Goal: Task Accomplishment & Management: Use online tool/utility

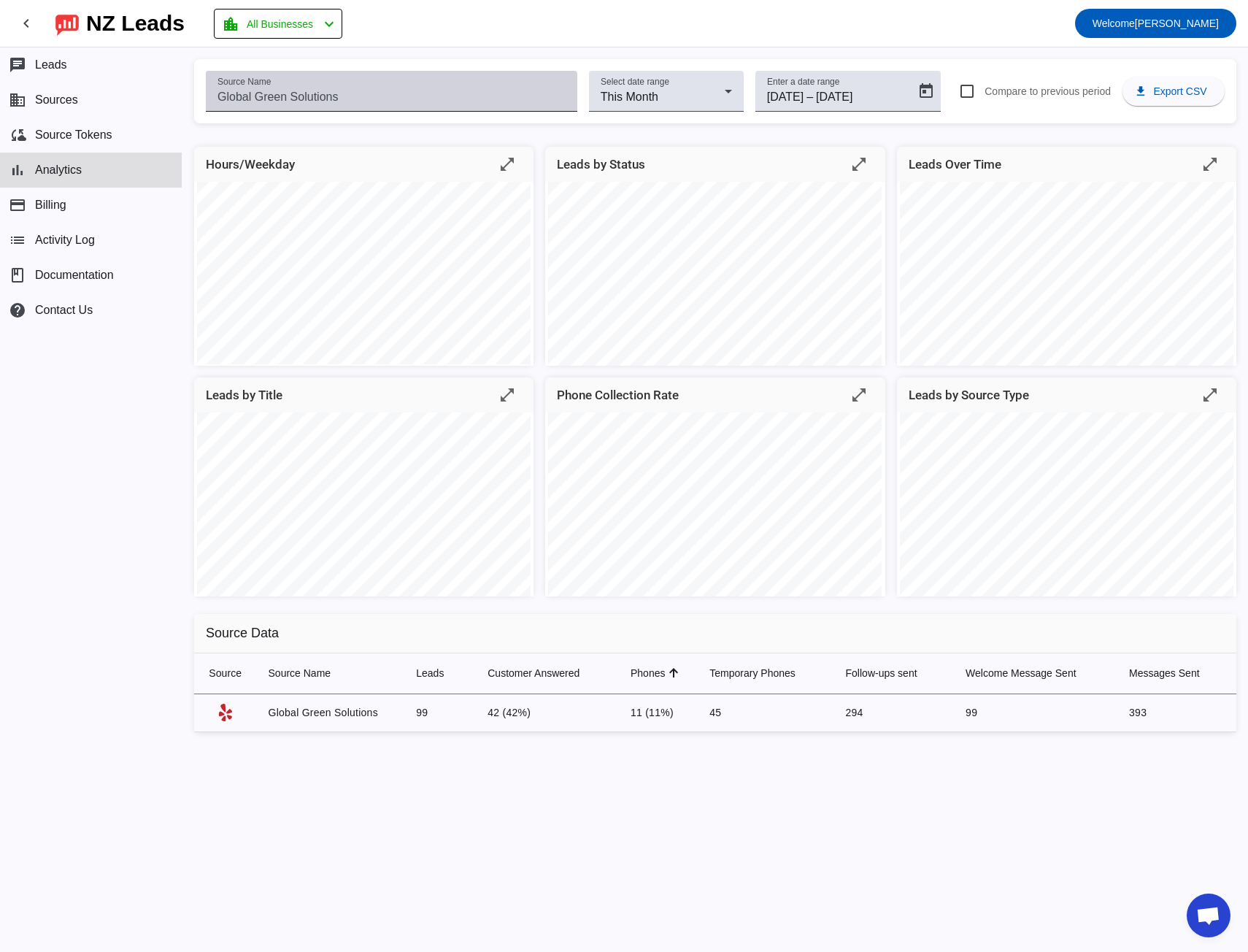
click at [226, 96] on input "Source Name" at bounding box center [392, 97] width 348 height 17
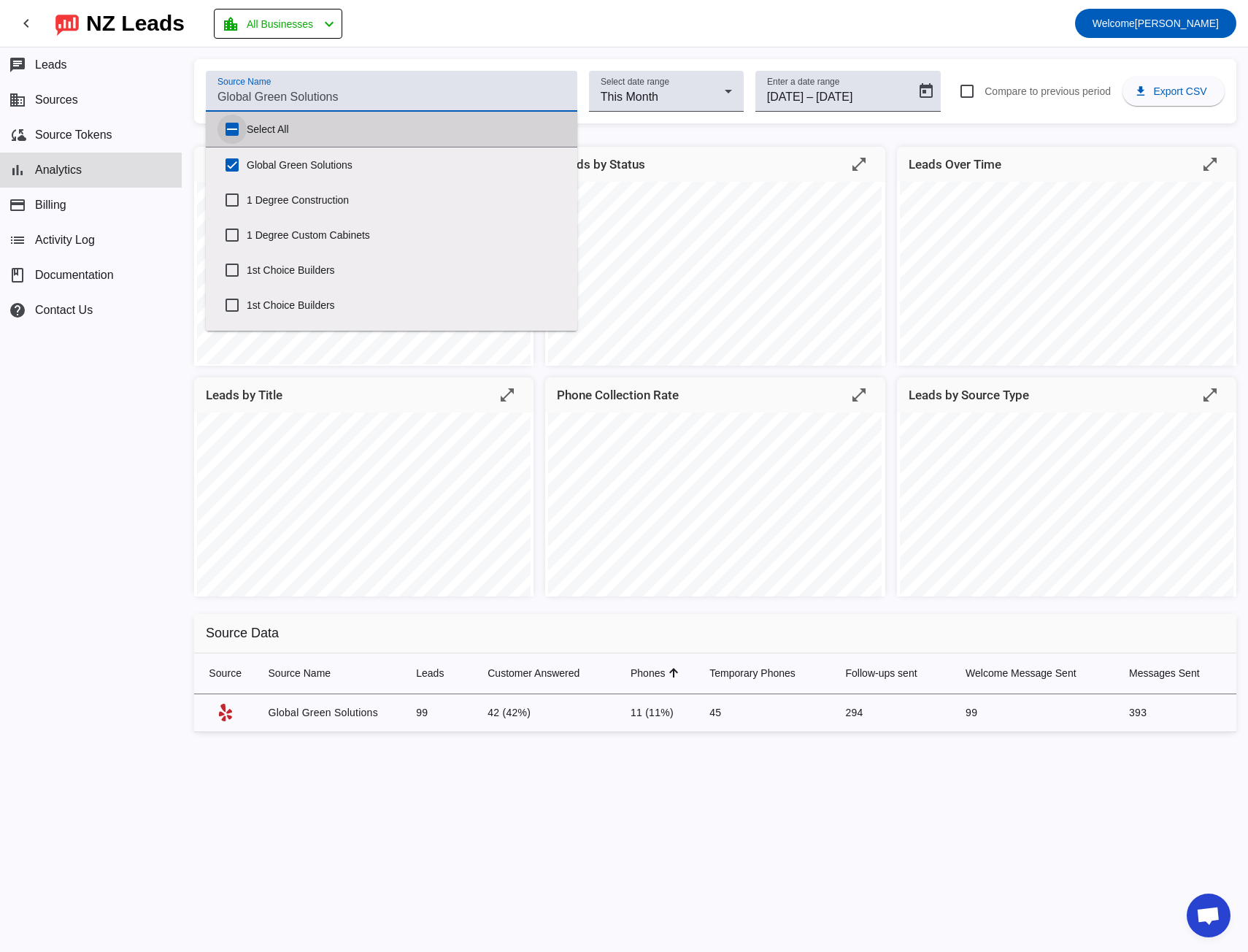
click at [232, 133] on input "Select All" at bounding box center [232, 129] width 29 height 29
checkbox input "true"
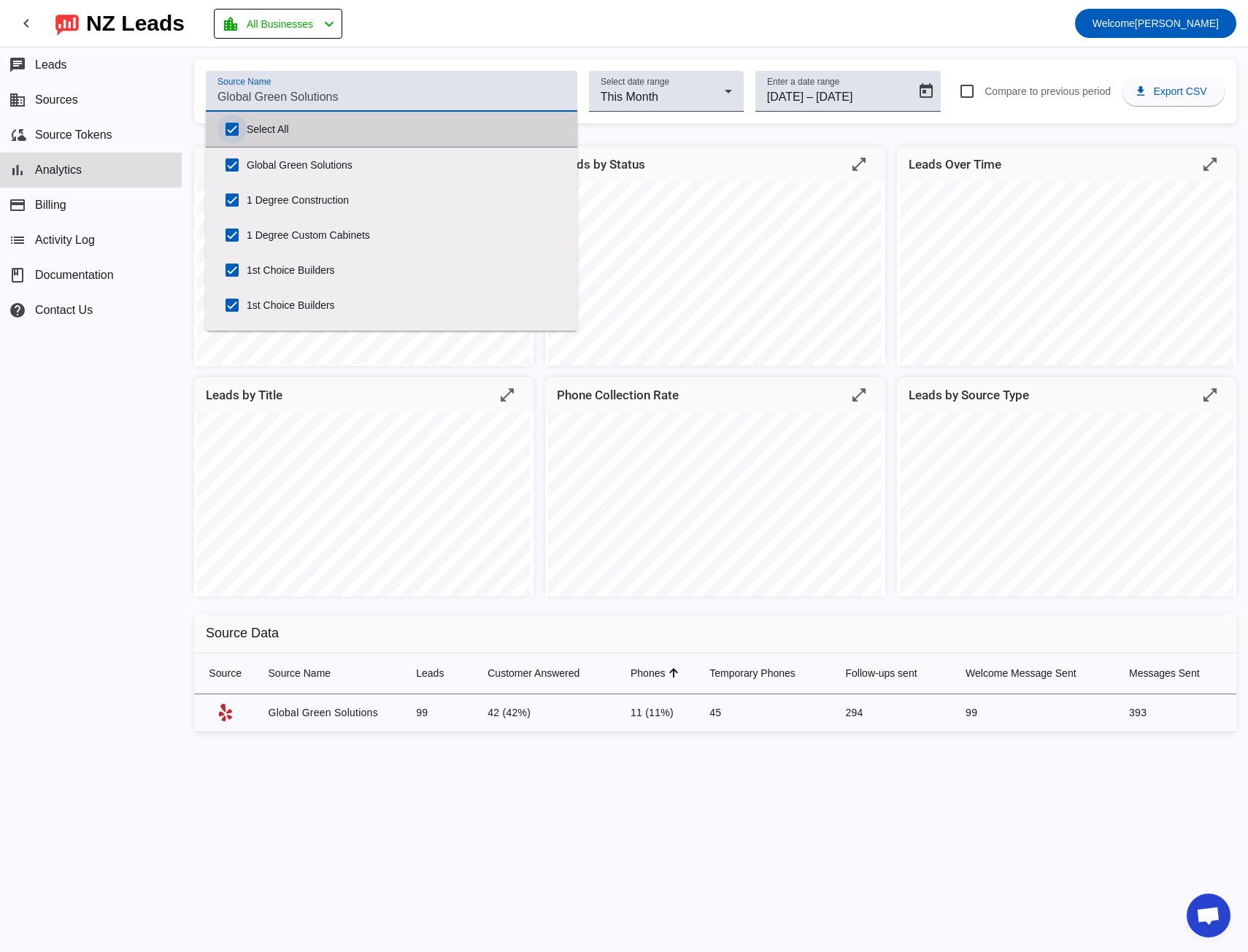
checkbox input "true"
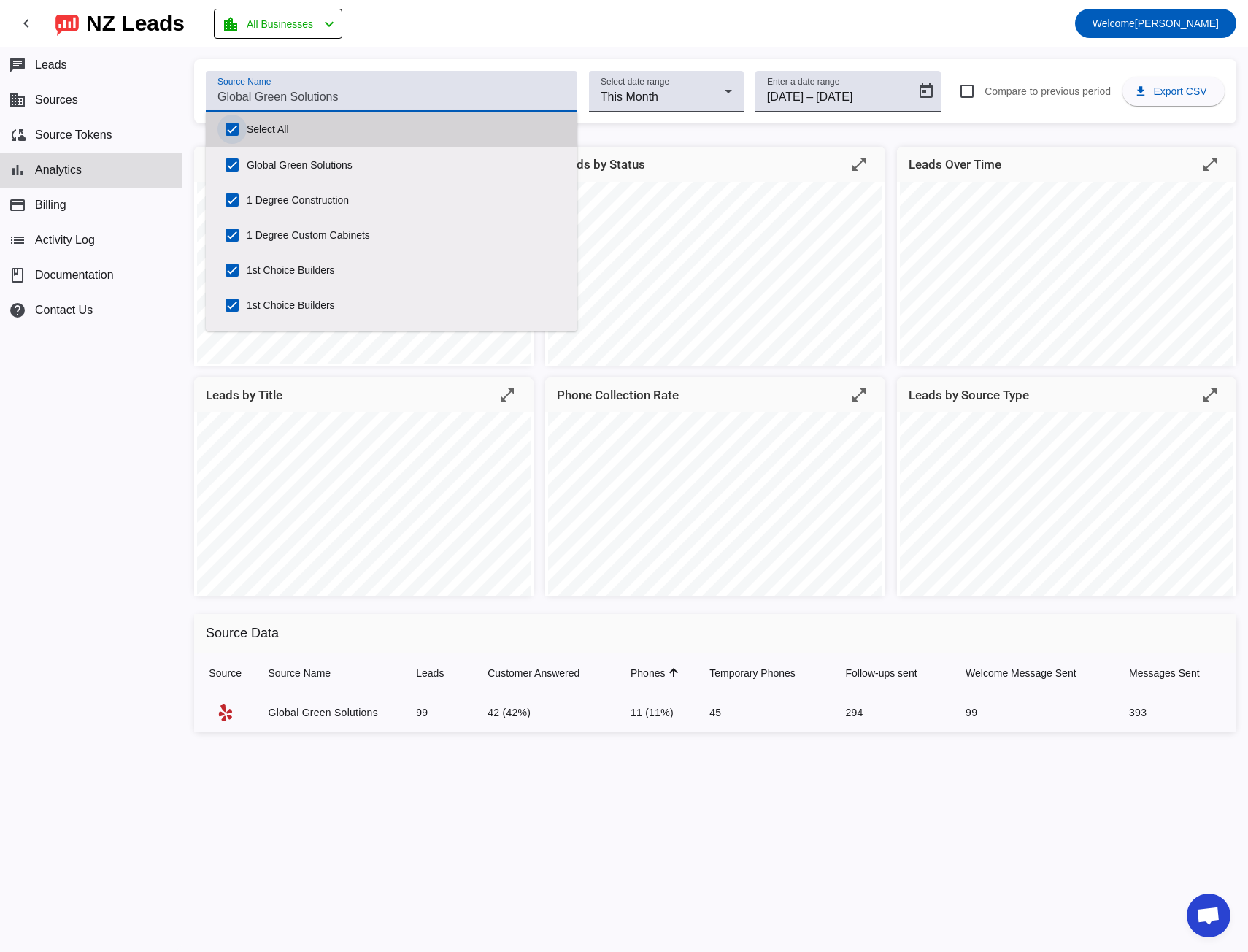
checkbox input "true"
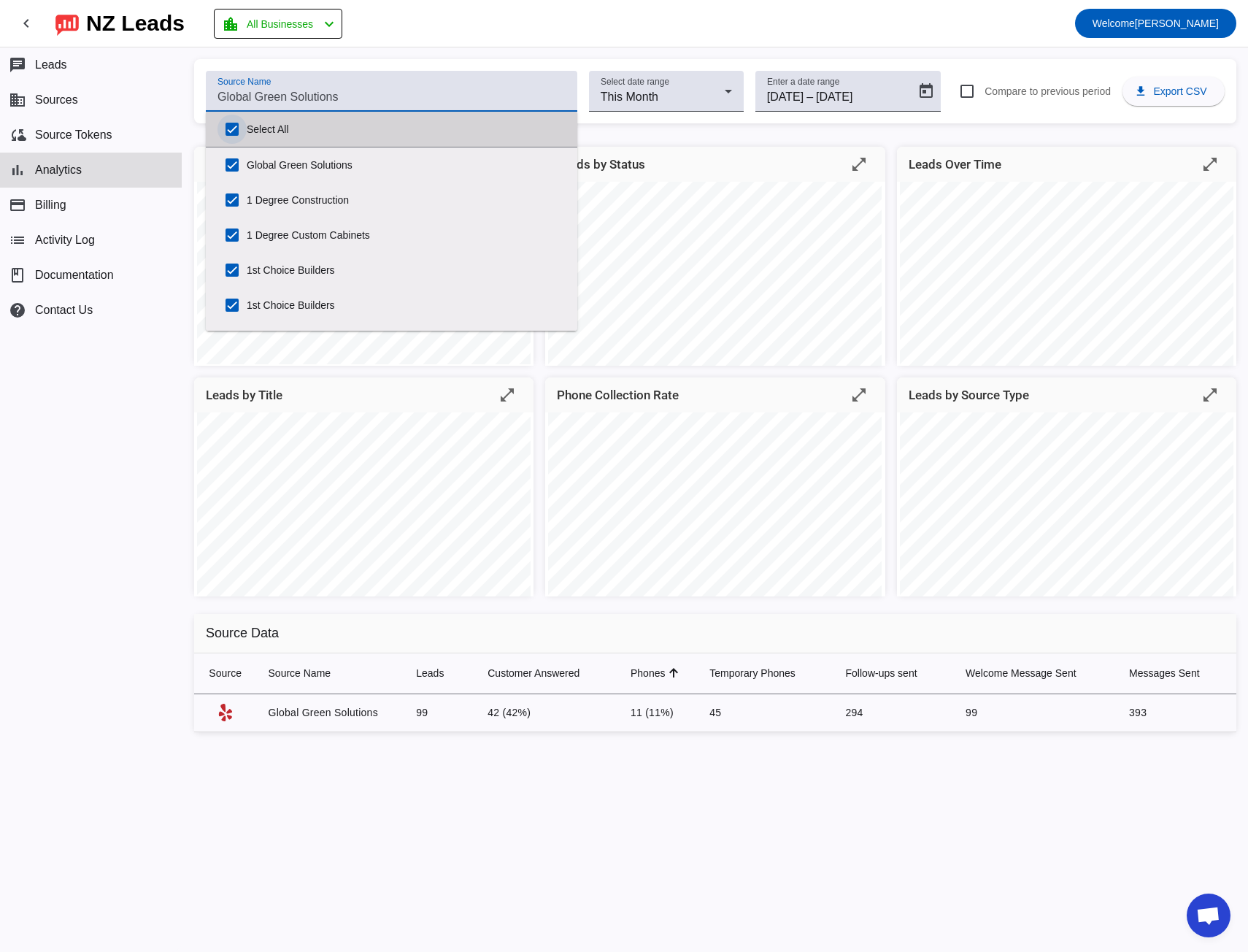
checkbox input "true"
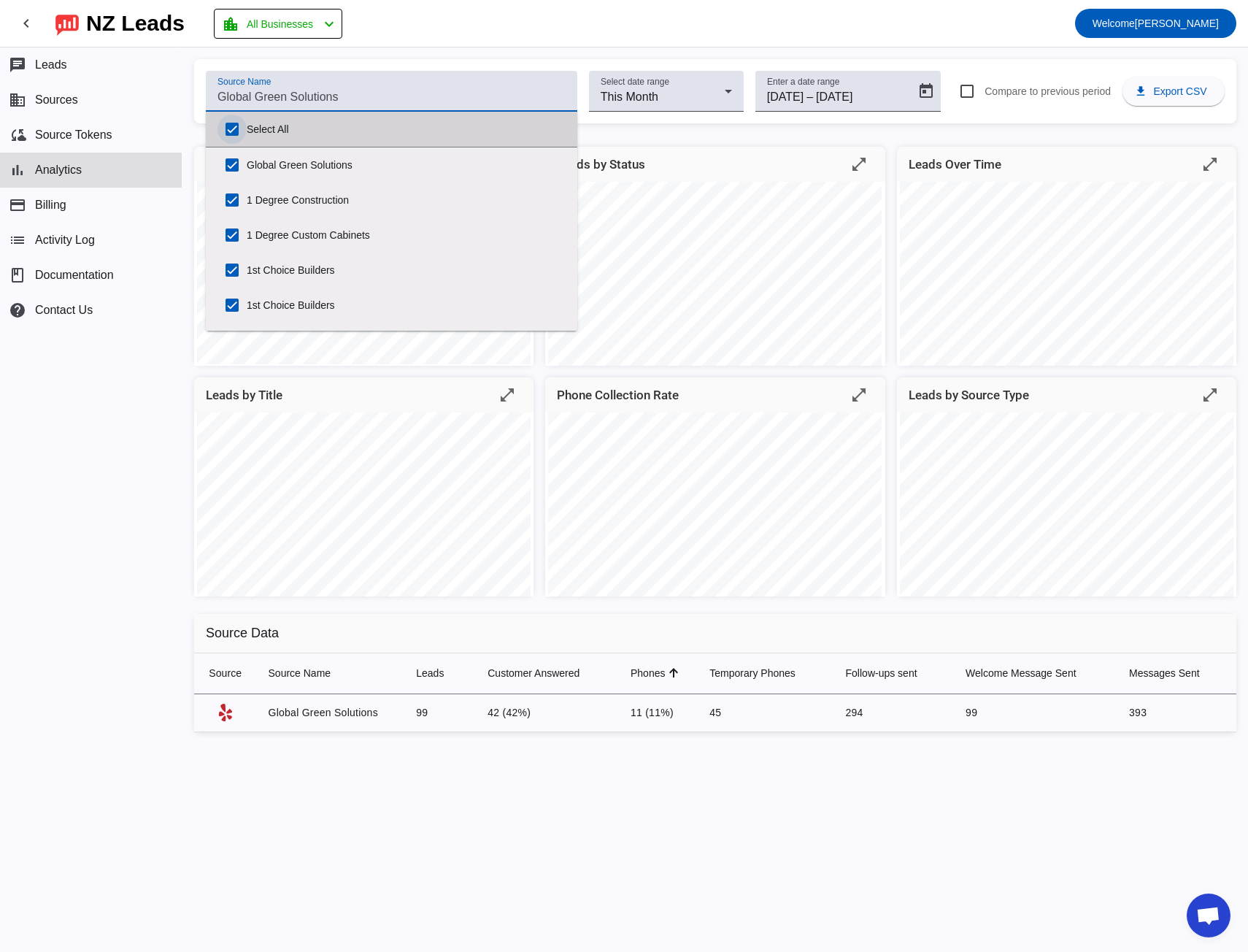
checkbox input "true"
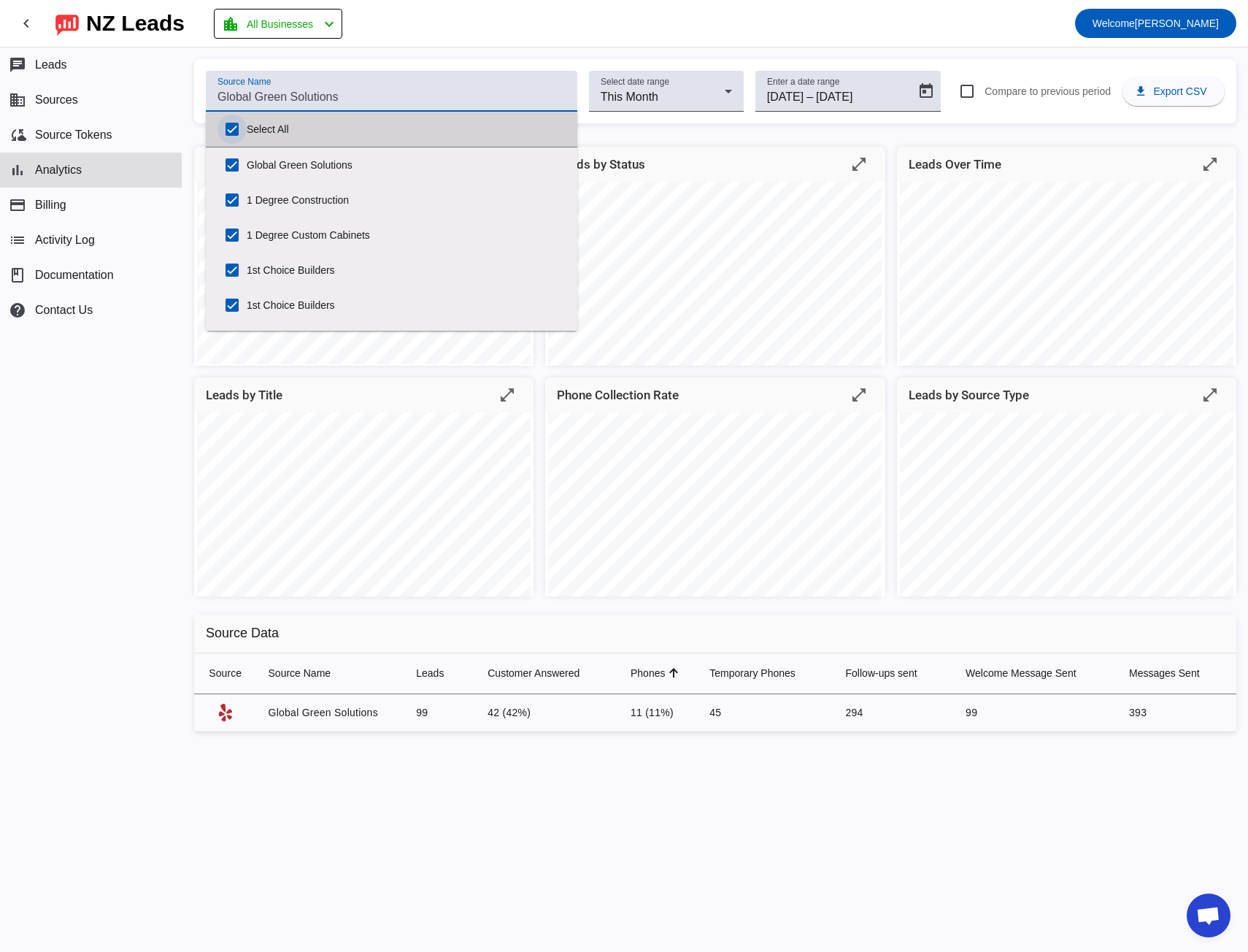
checkbox input "true"
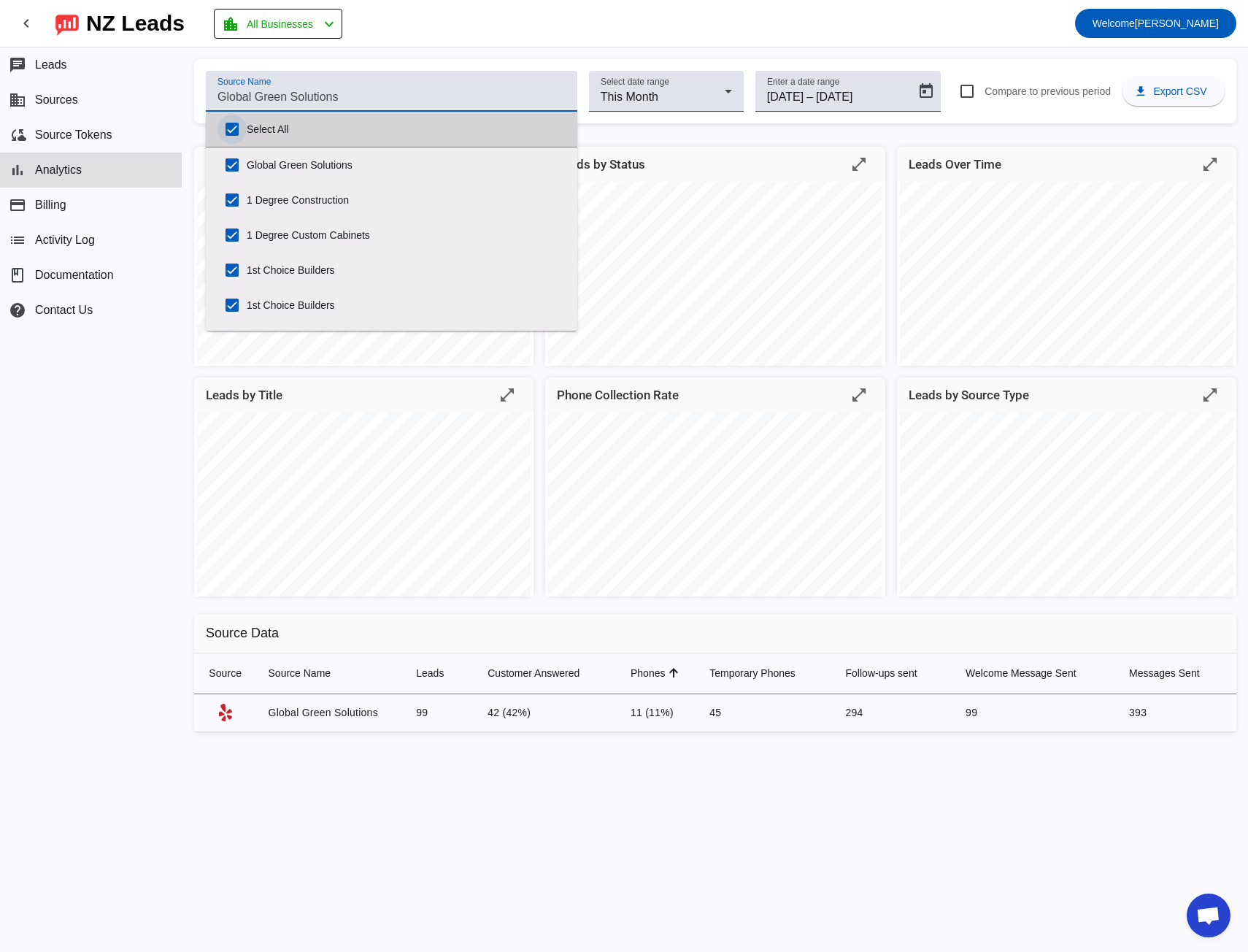
checkbox input "true"
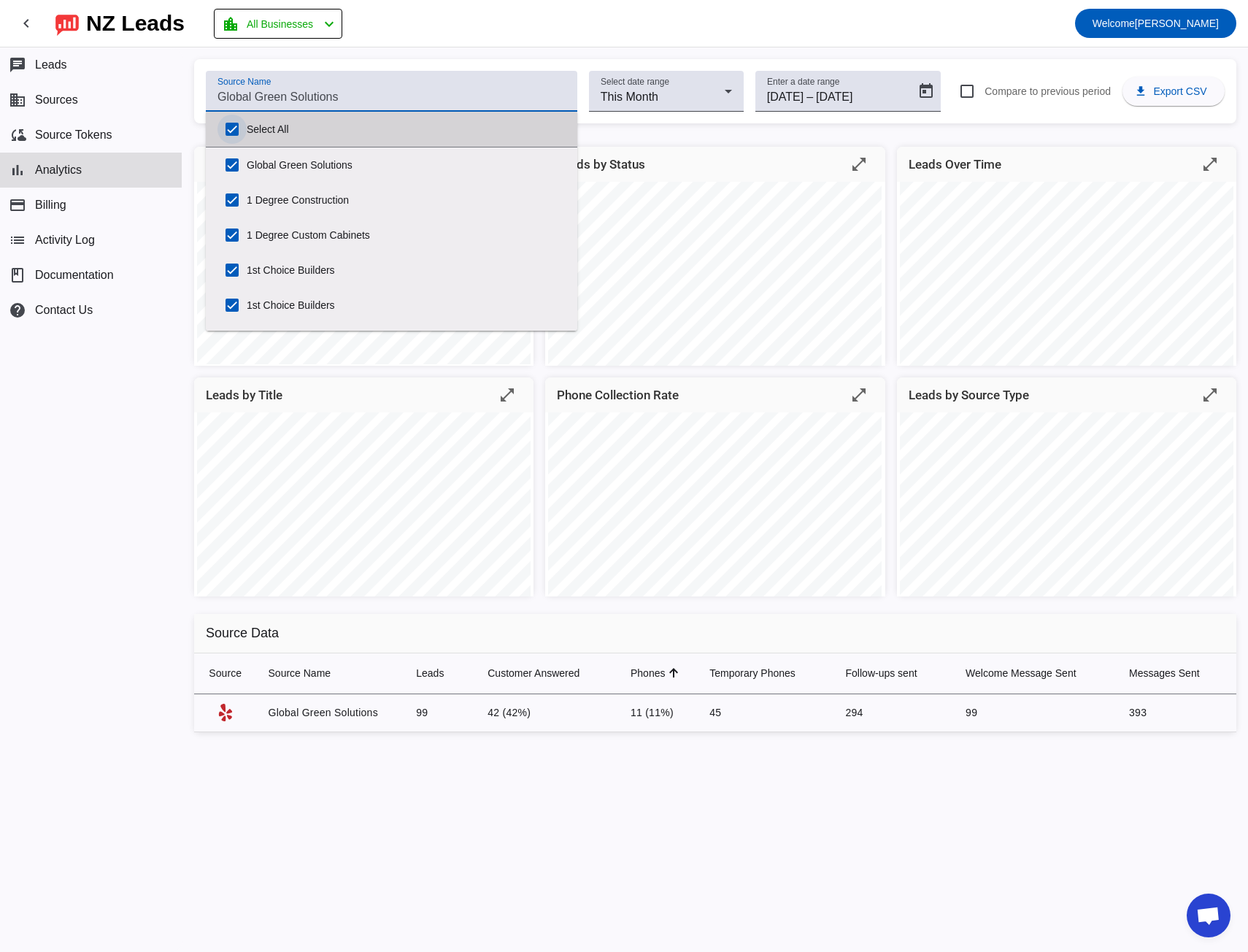
checkbox input "true"
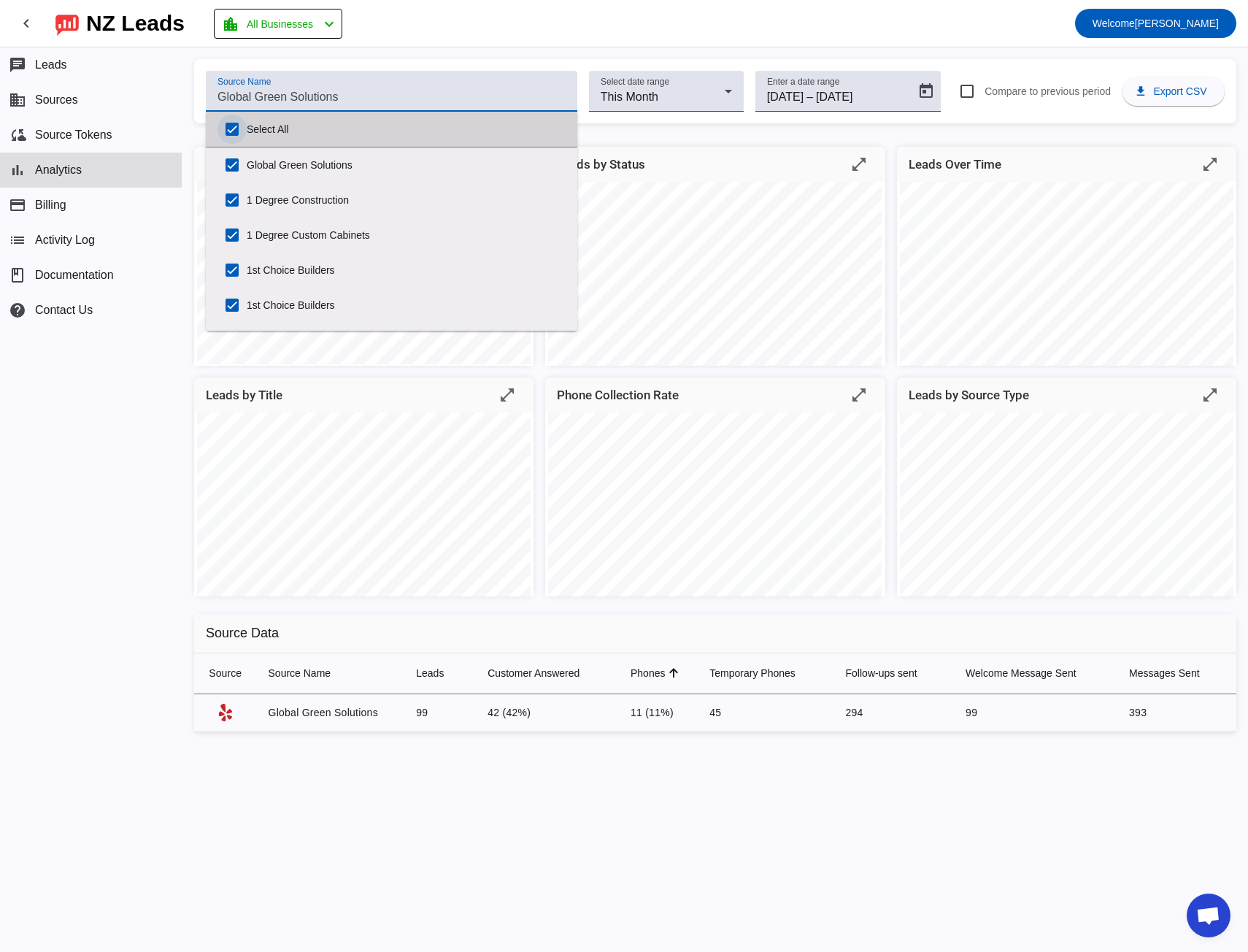
checkbox input "true"
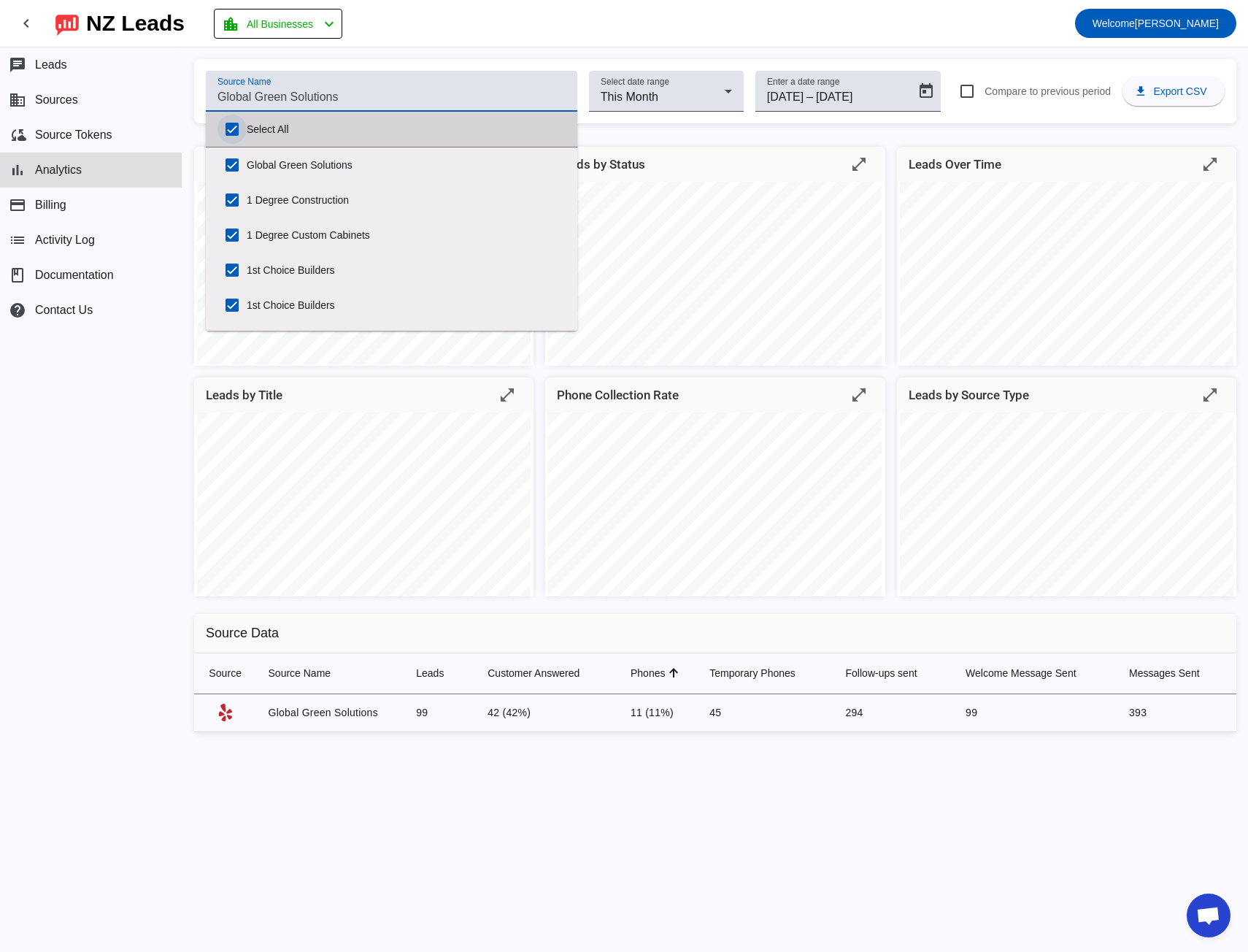
checkbox input "true"
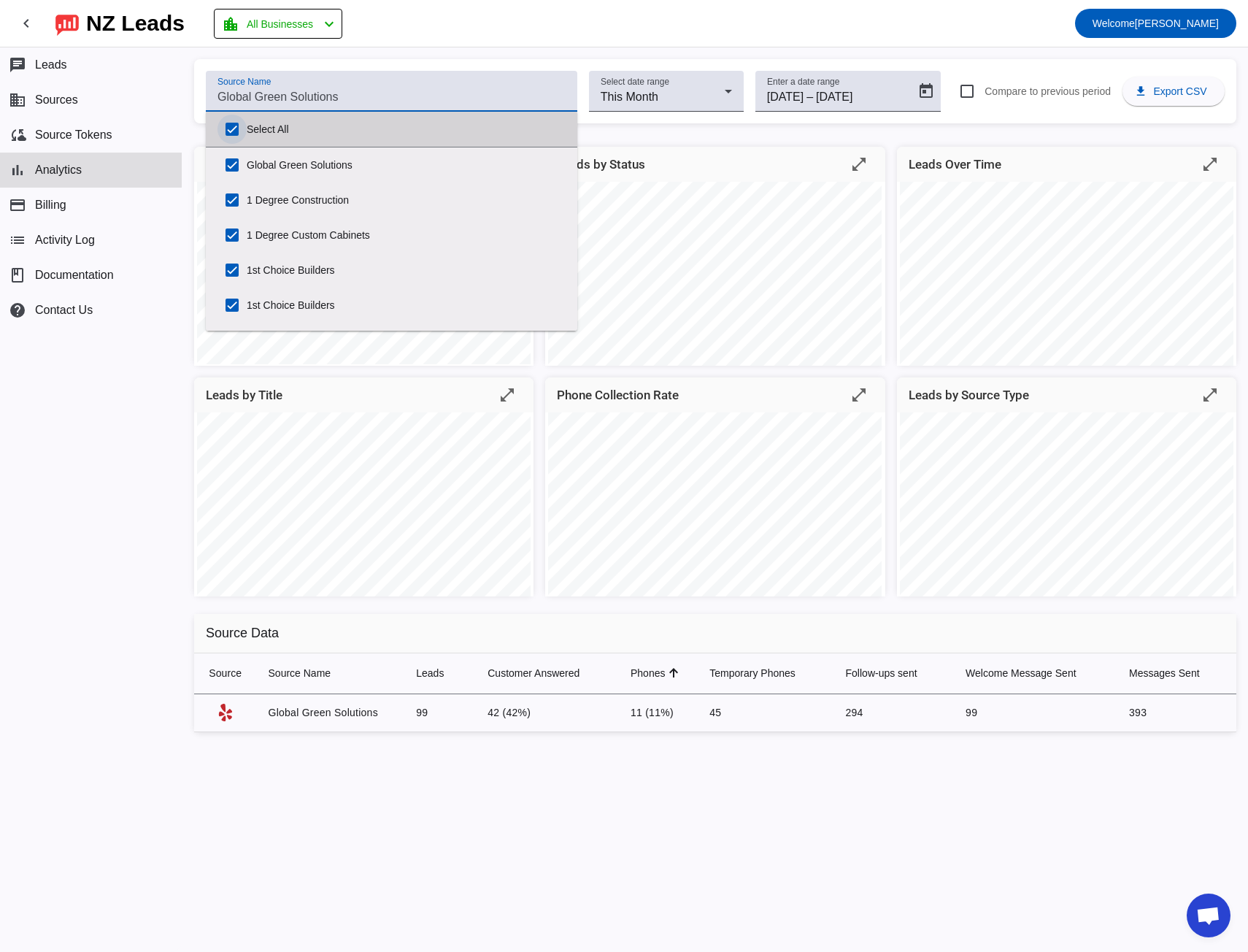
checkbox input "true"
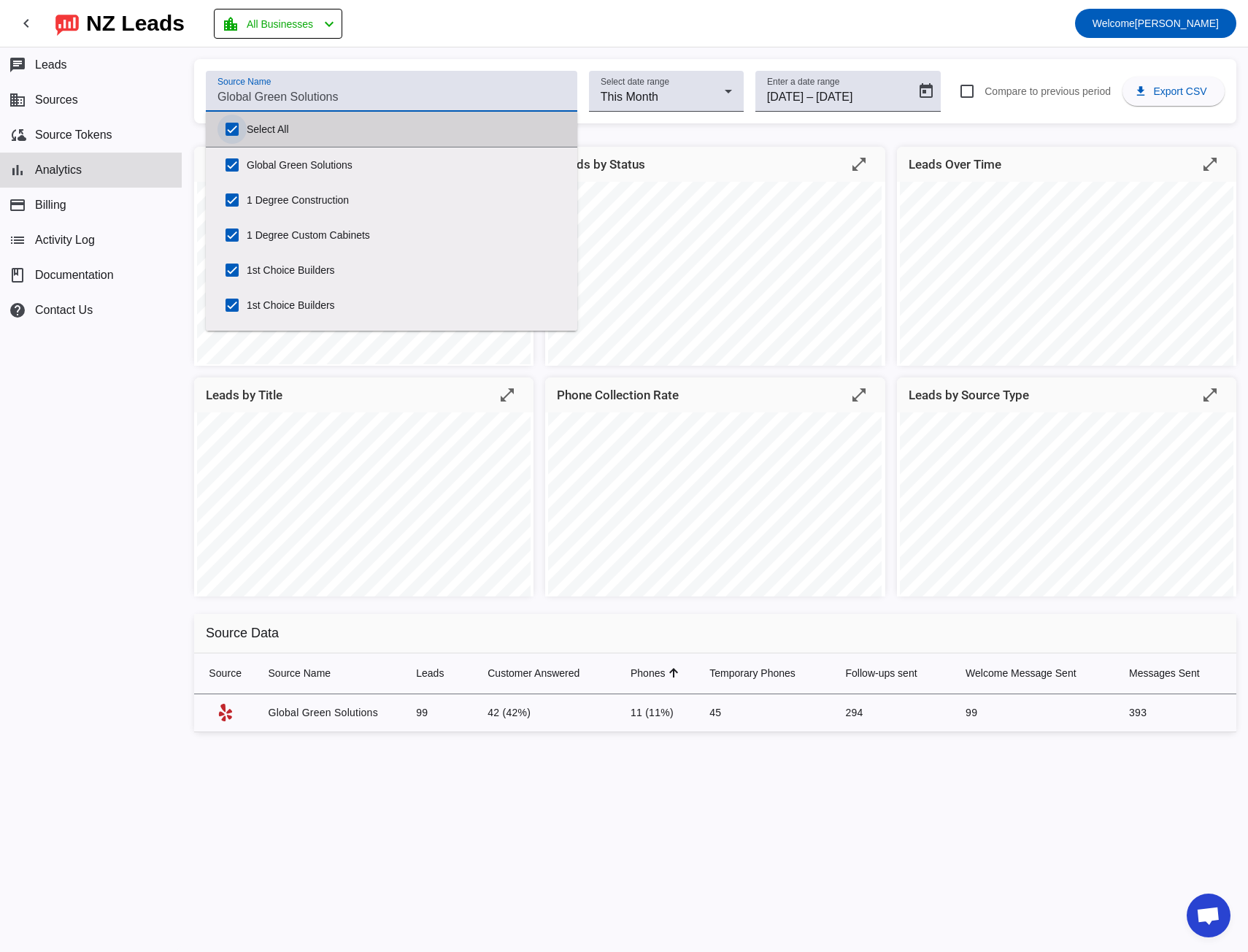
checkbox input "true"
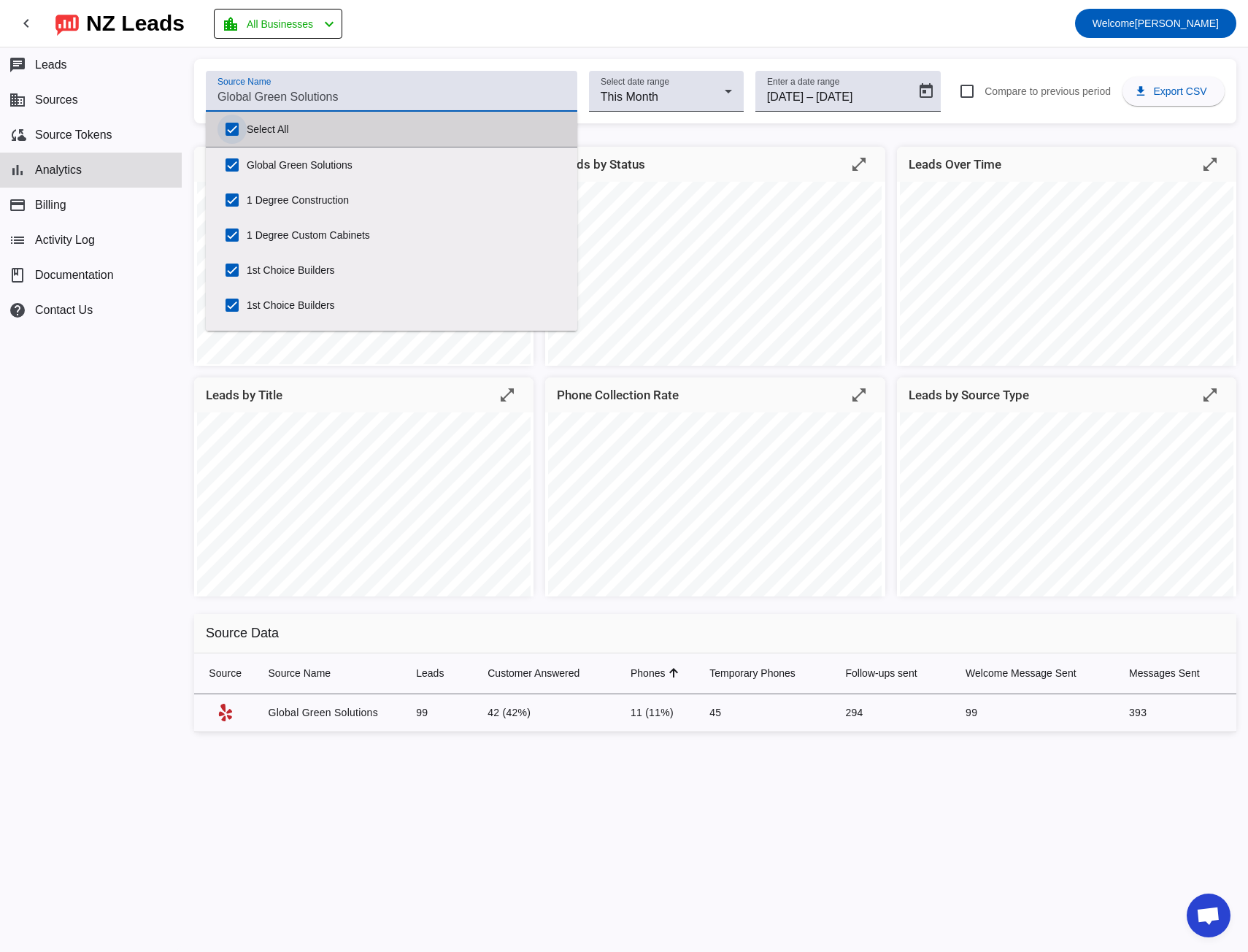
checkbox input "true"
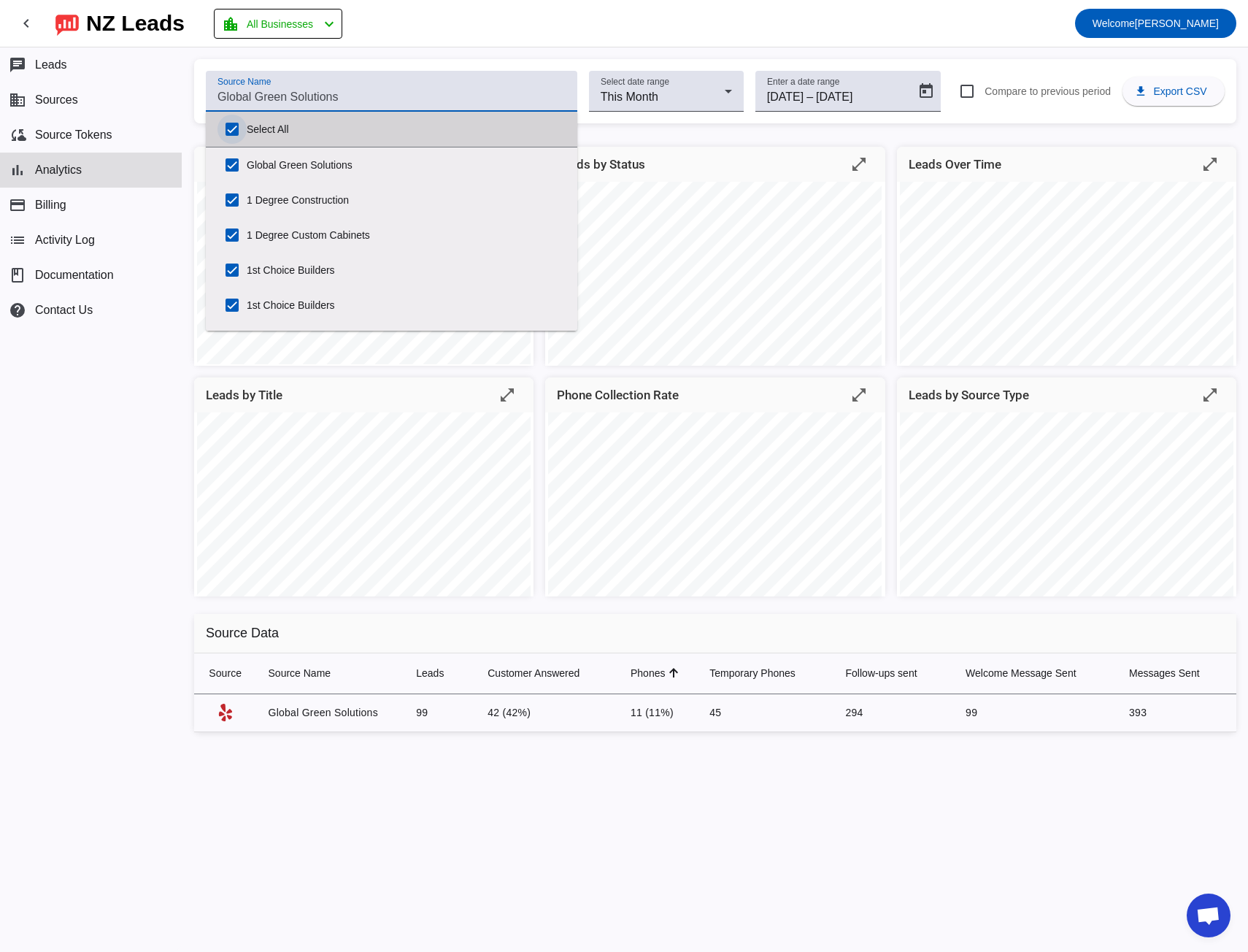
checkbox input "true"
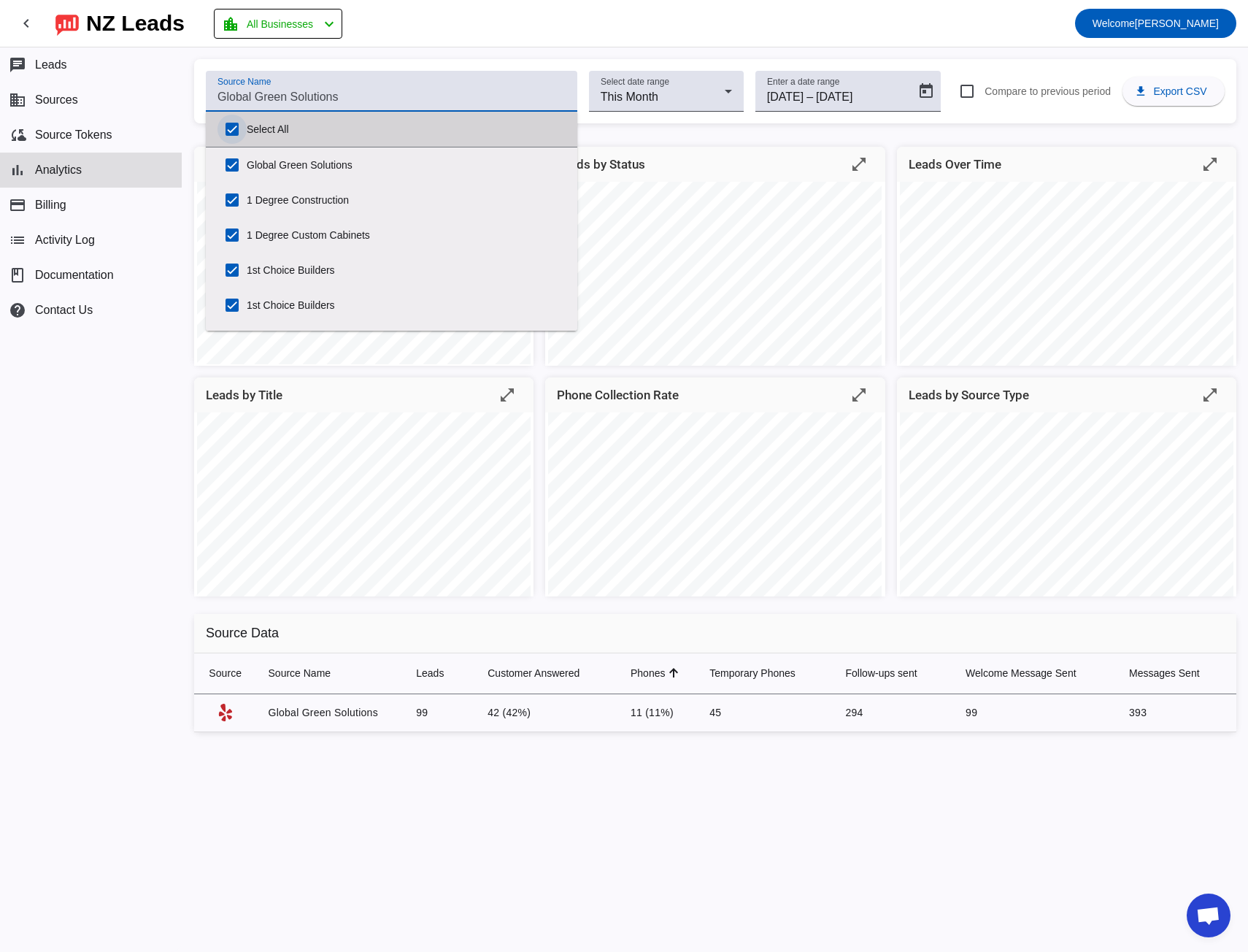
checkbox input "true"
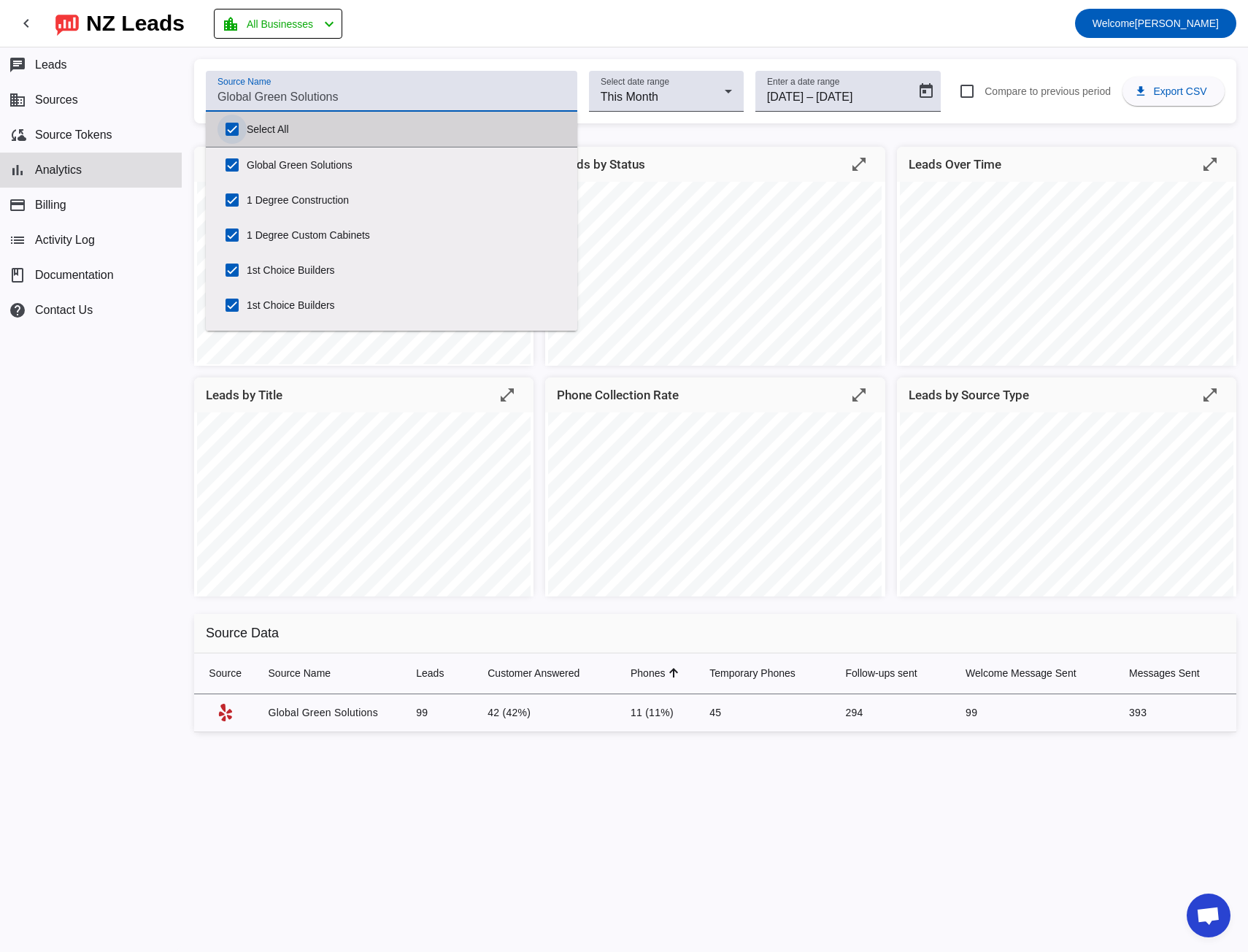
checkbox input "true"
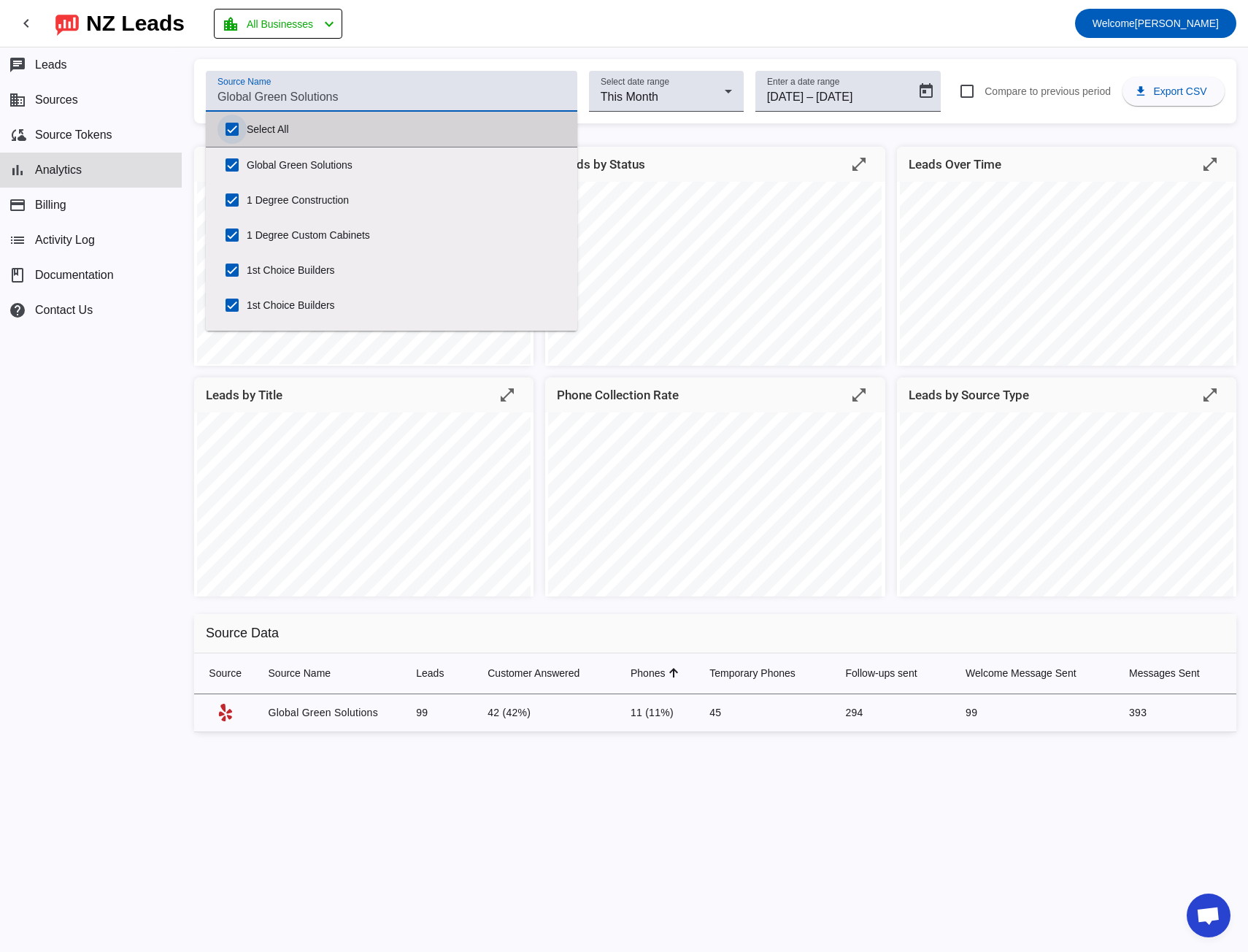
checkbox input "true"
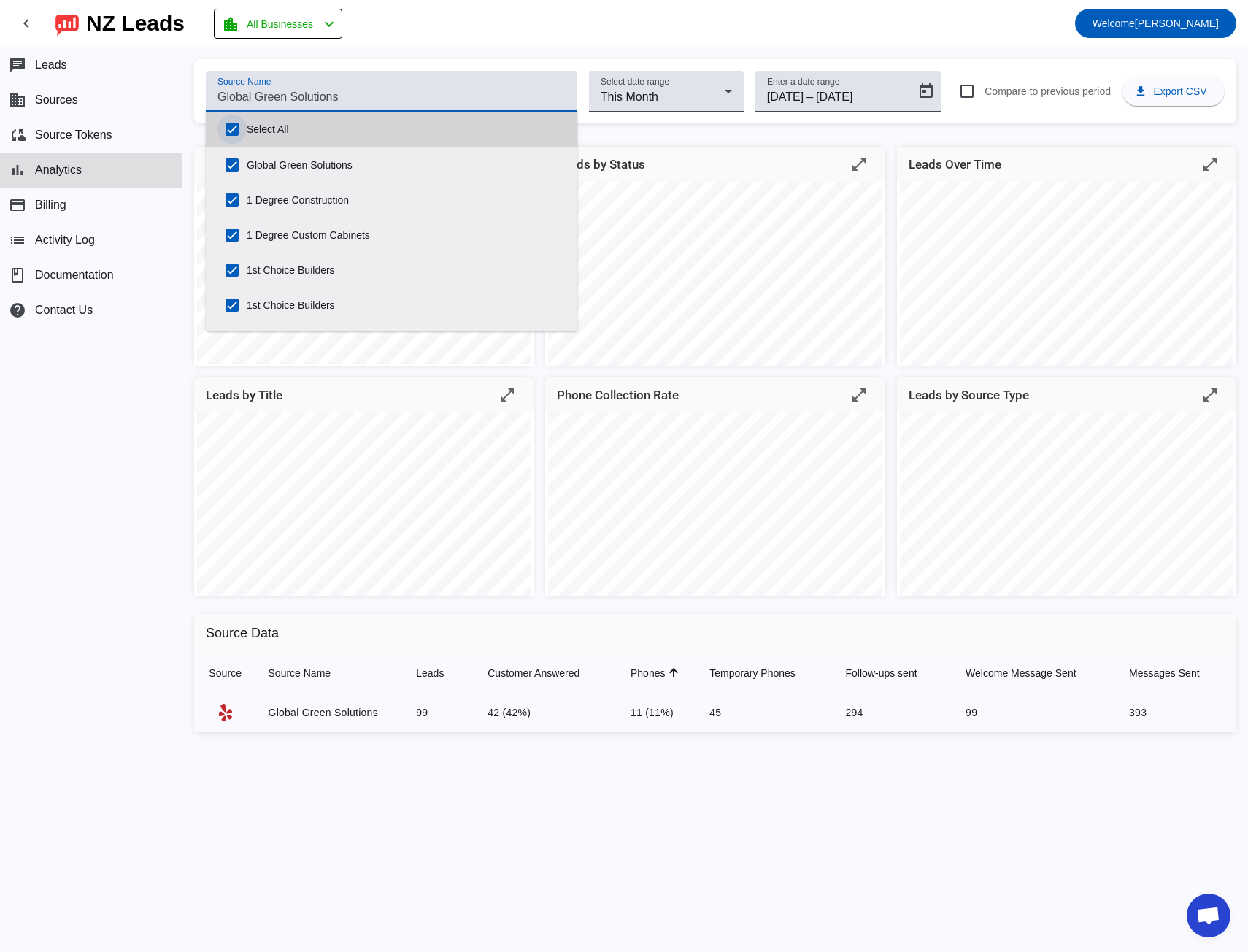
checkbox input "true"
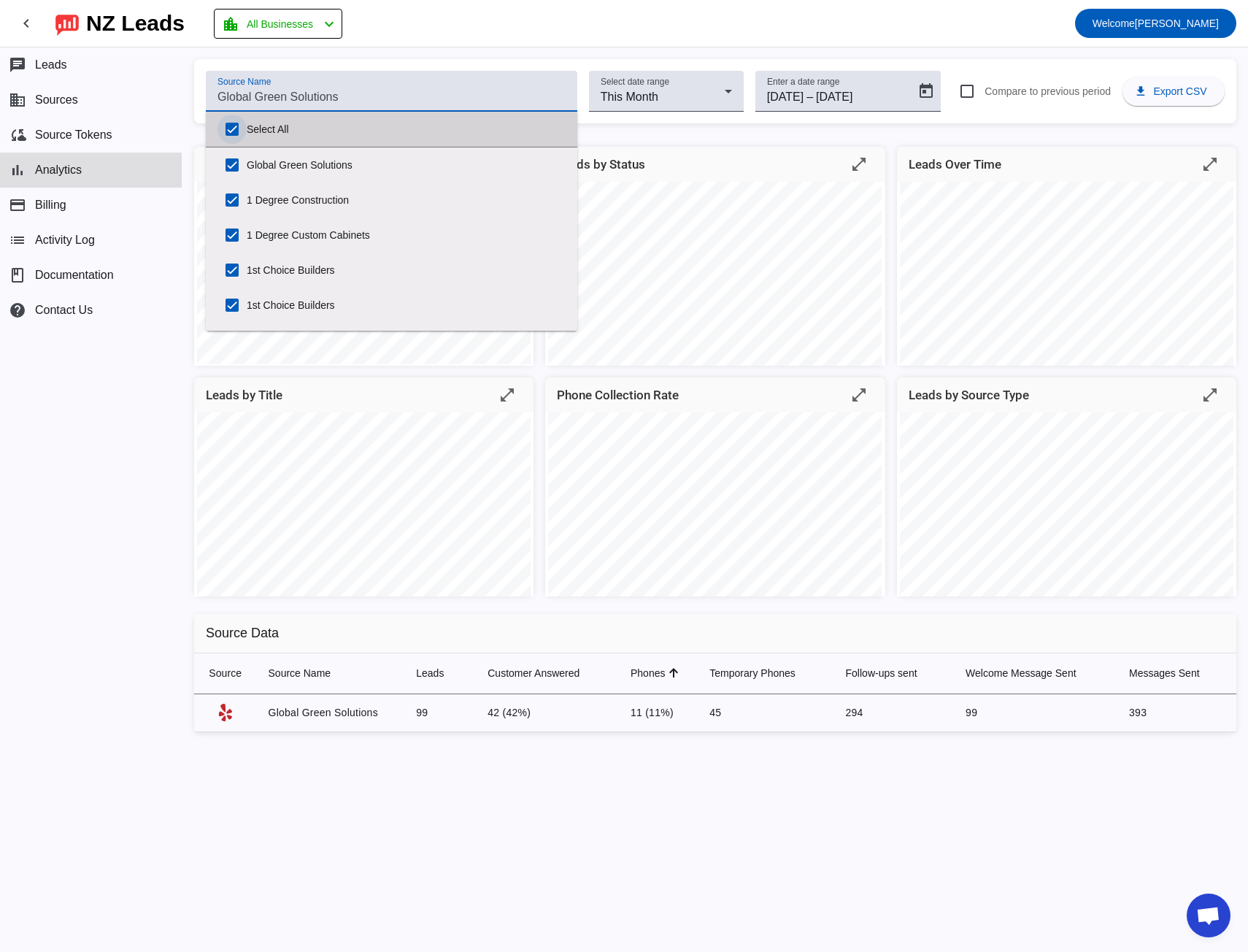
checkbox input "true"
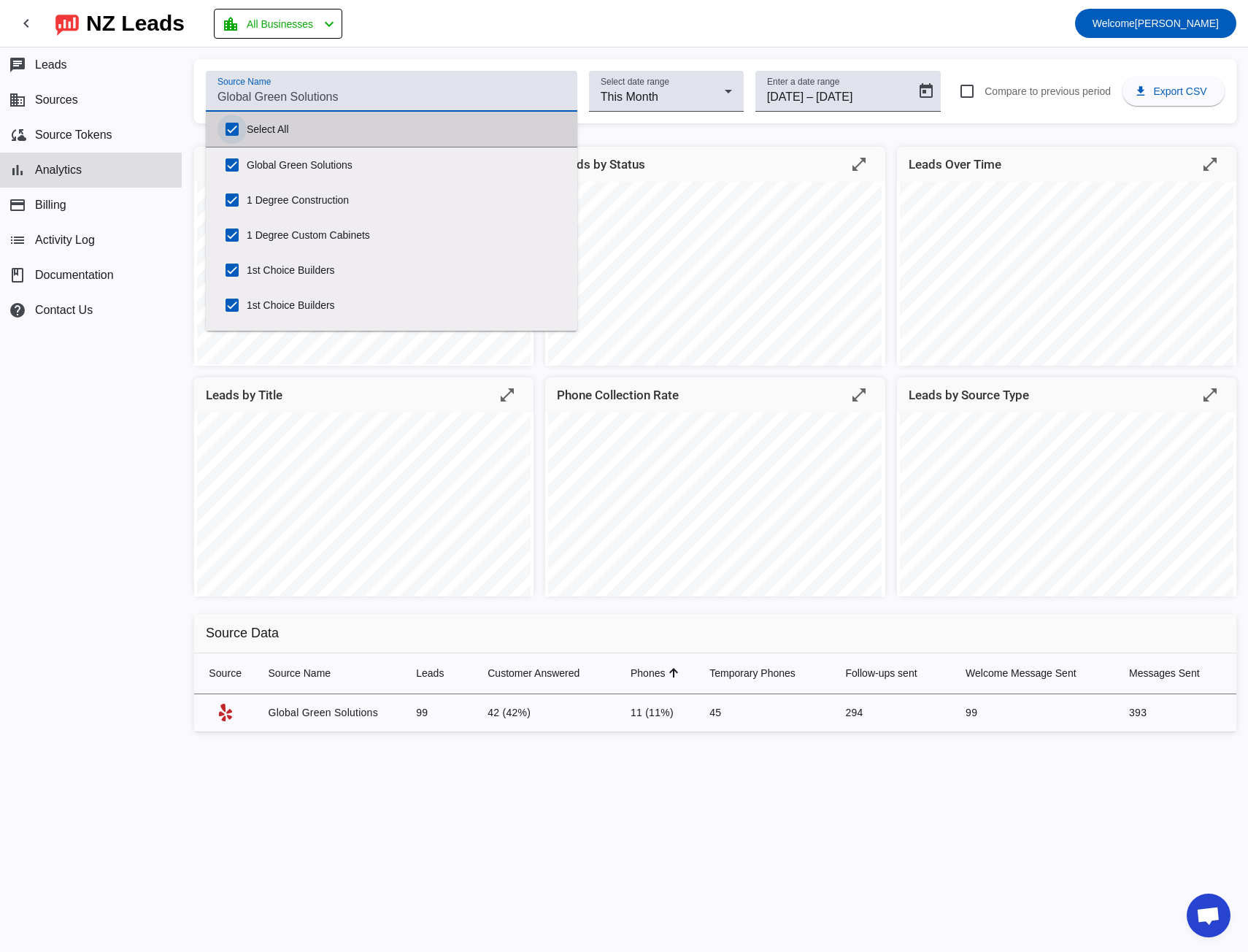
checkbox input "true"
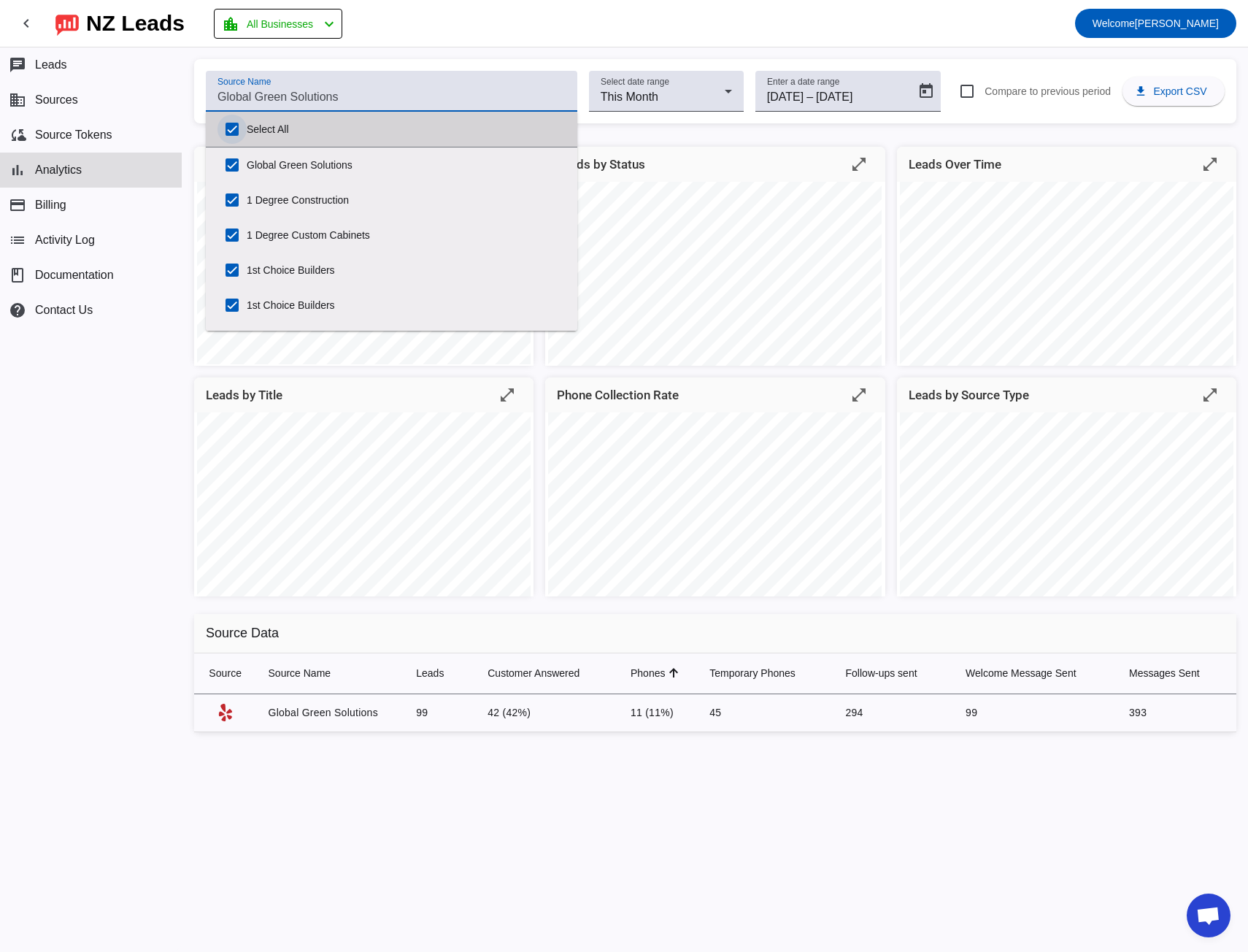
checkbox input "true"
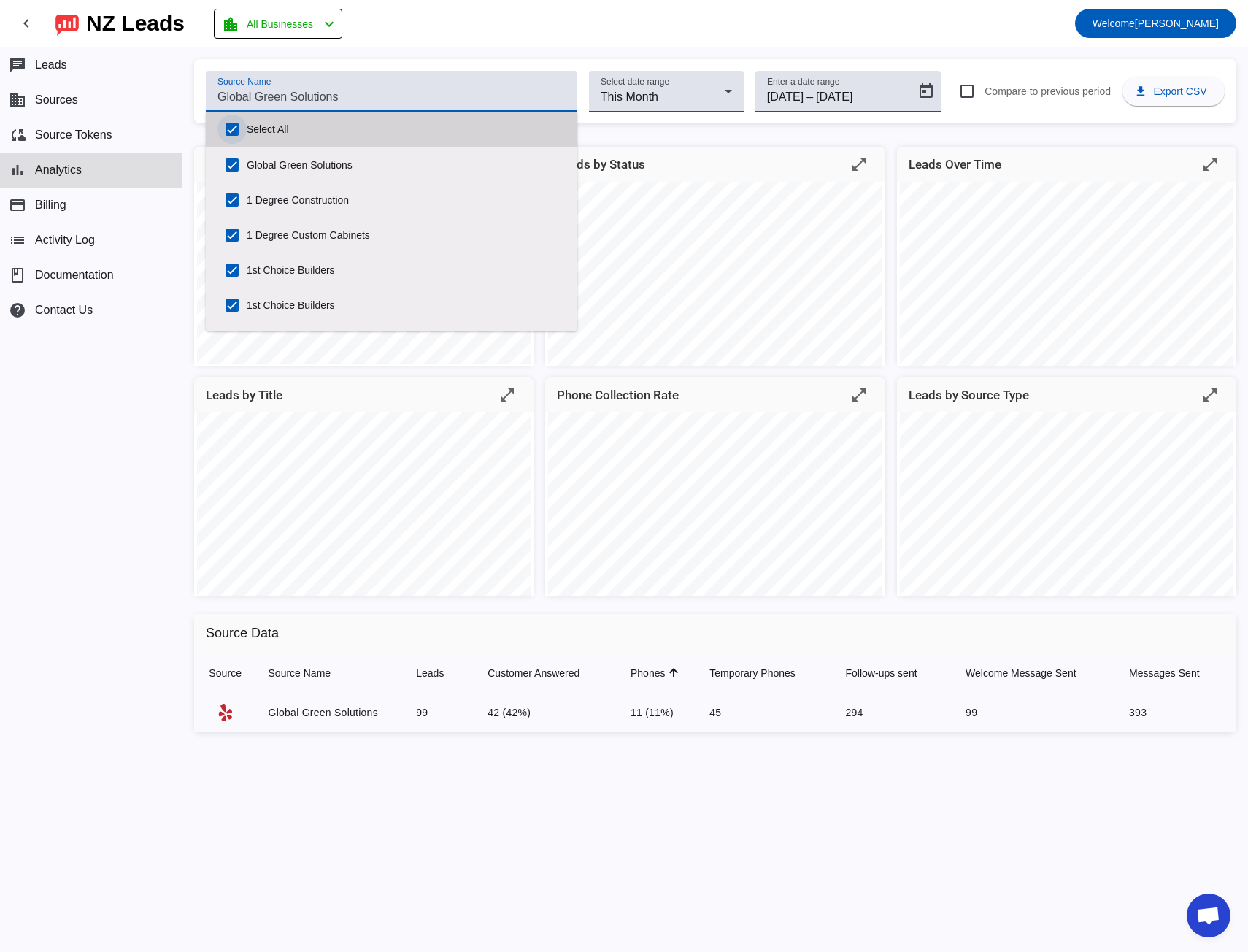
checkbox input "true"
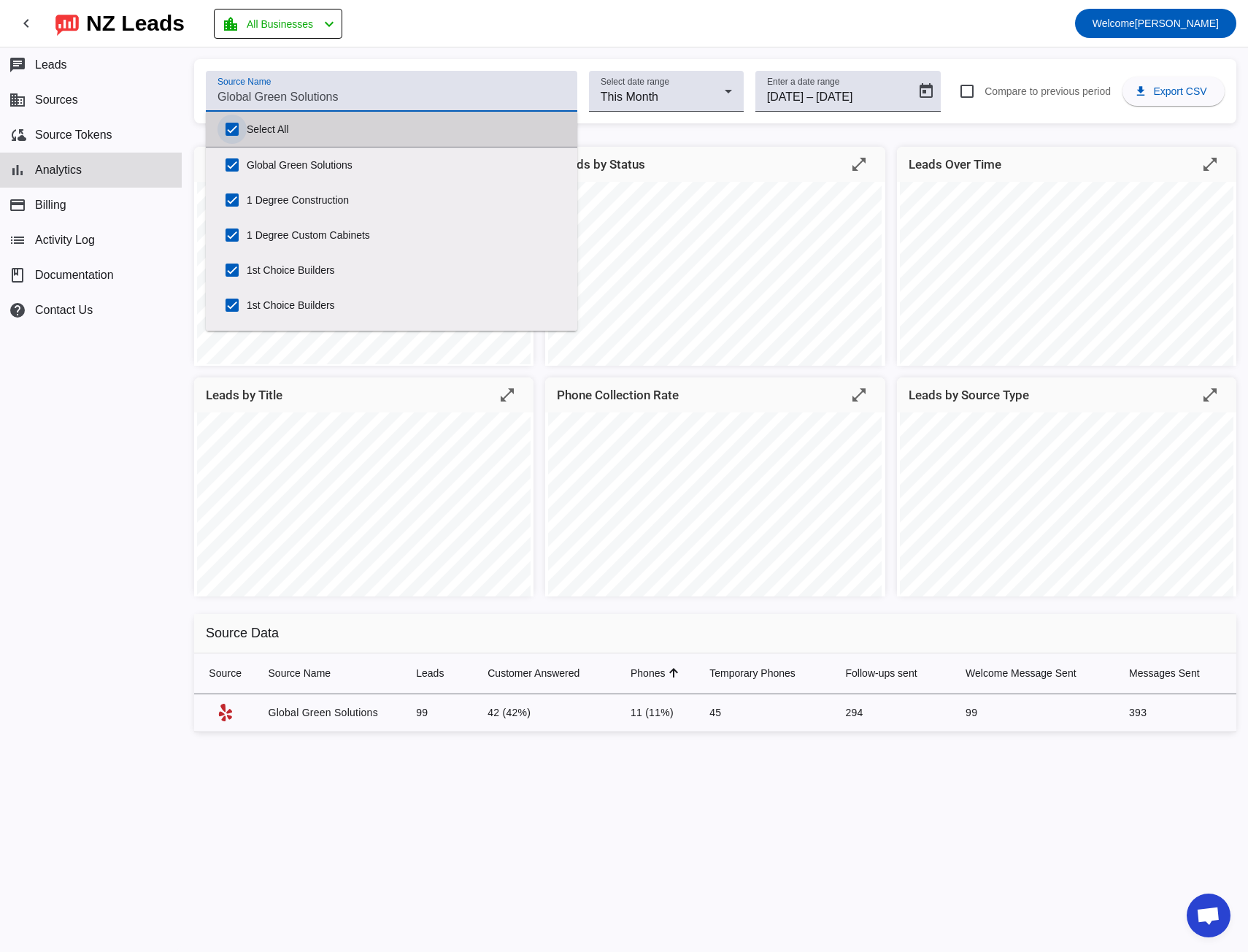
checkbox input "true"
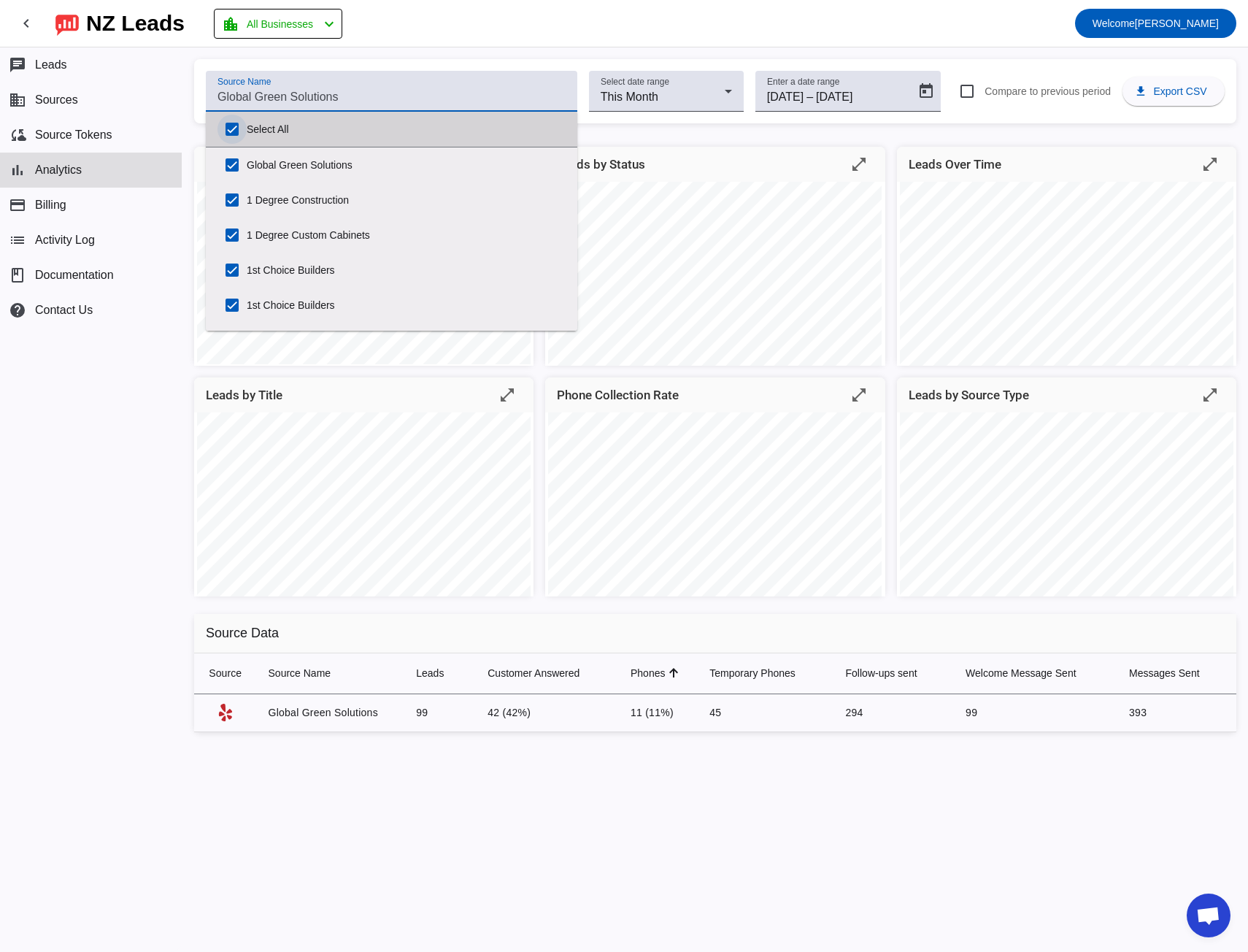
checkbox input "true"
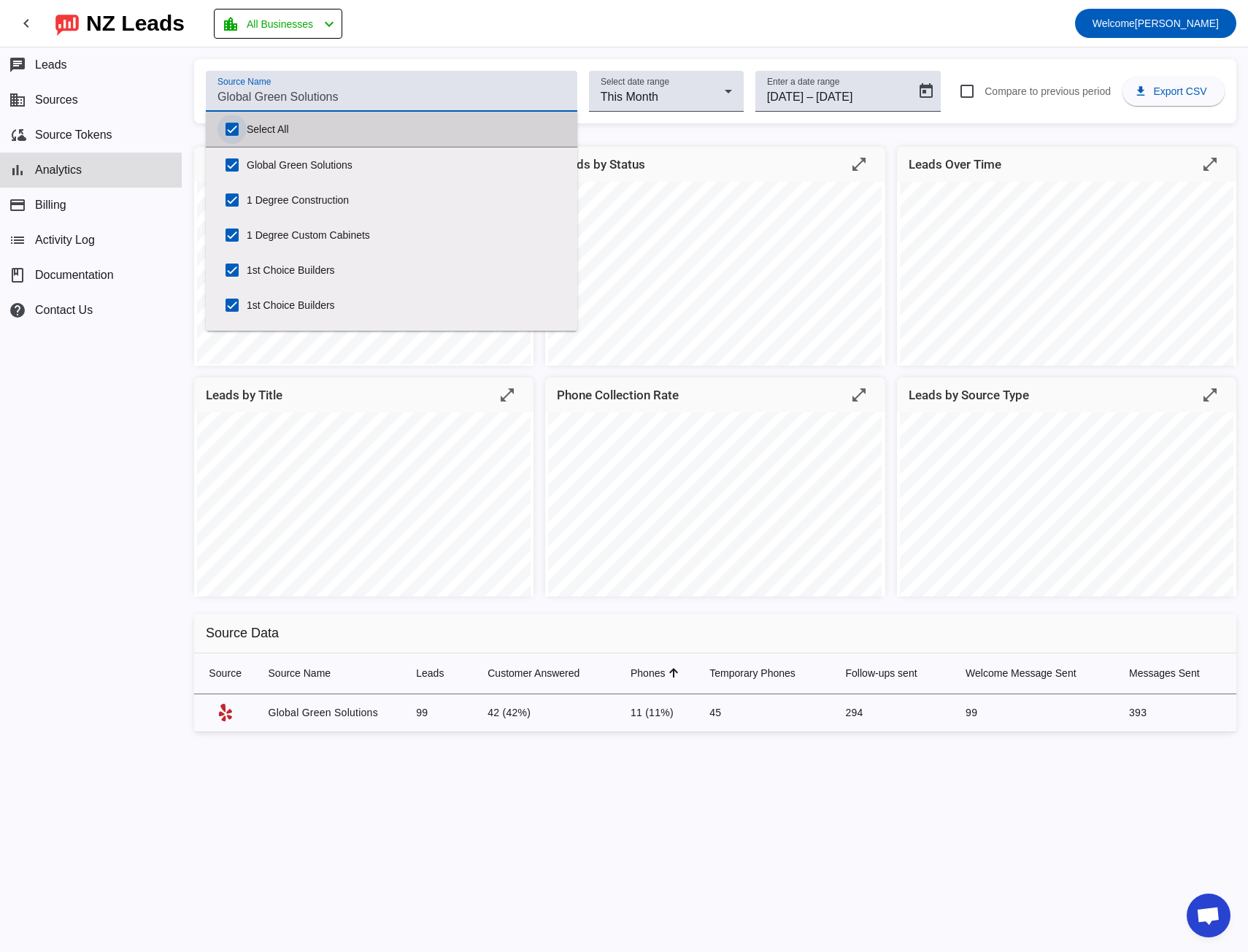
checkbox input "true"
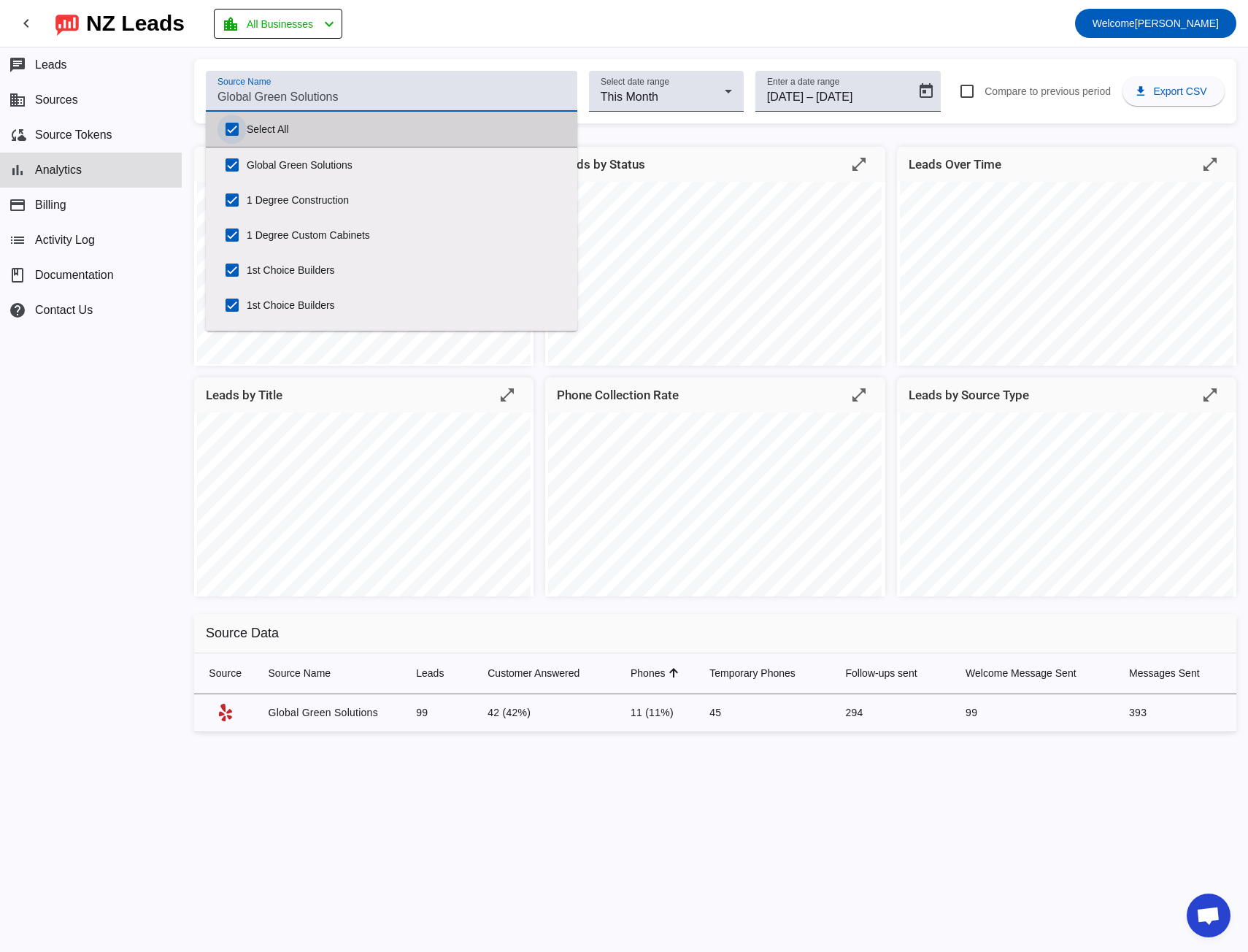
checkbox input "true"
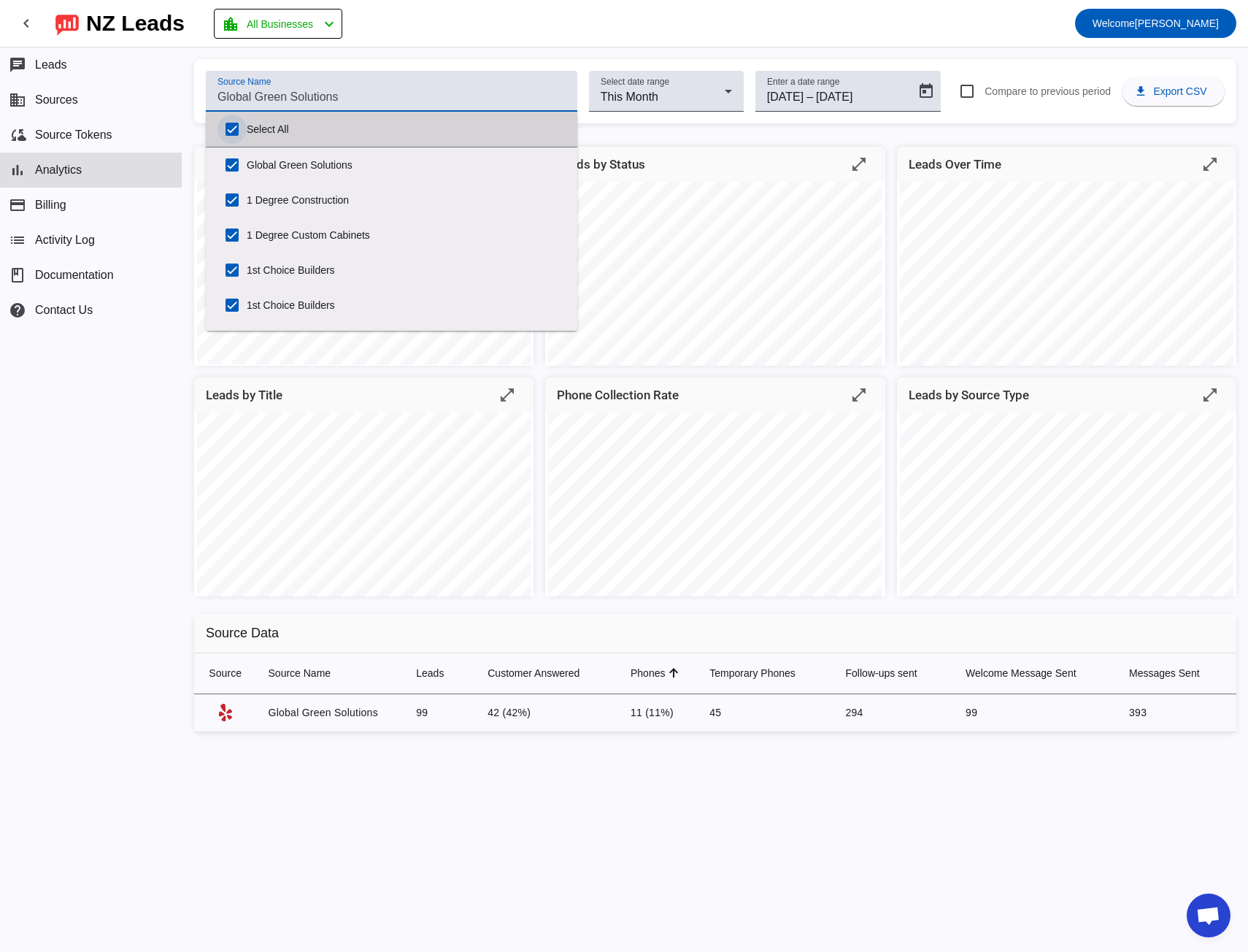
checkbox input "true"
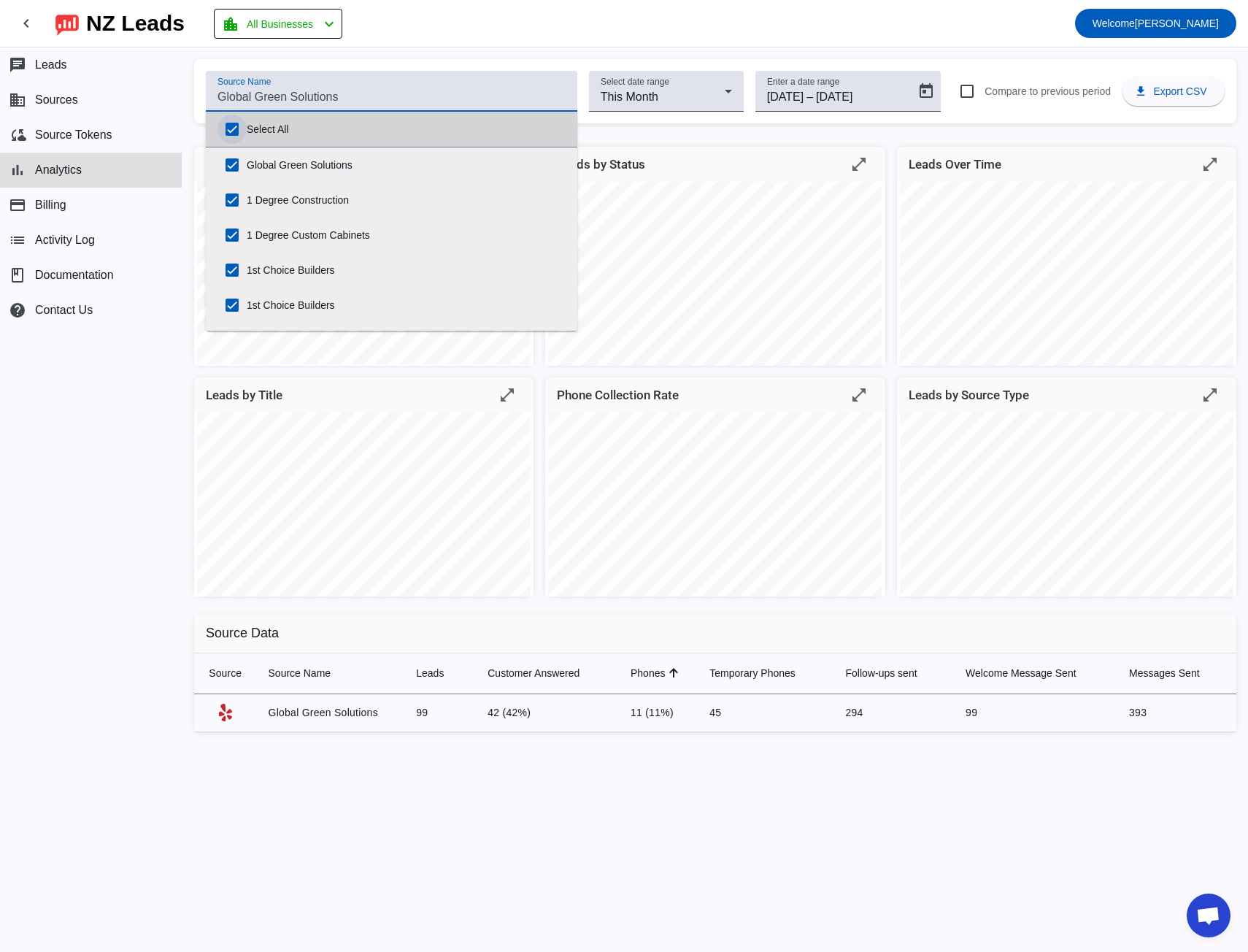
checkbox input "true"
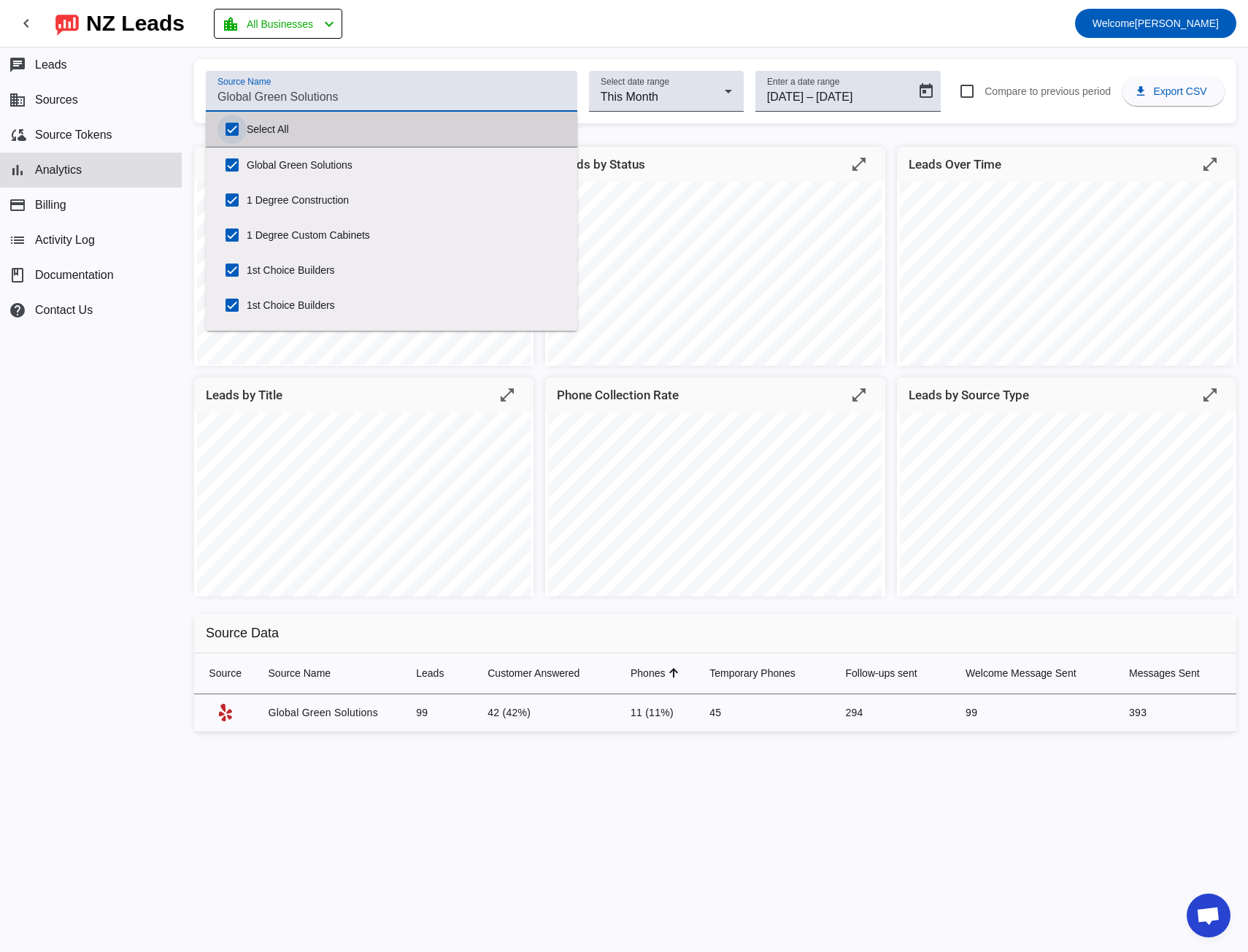
checkbox input "true"
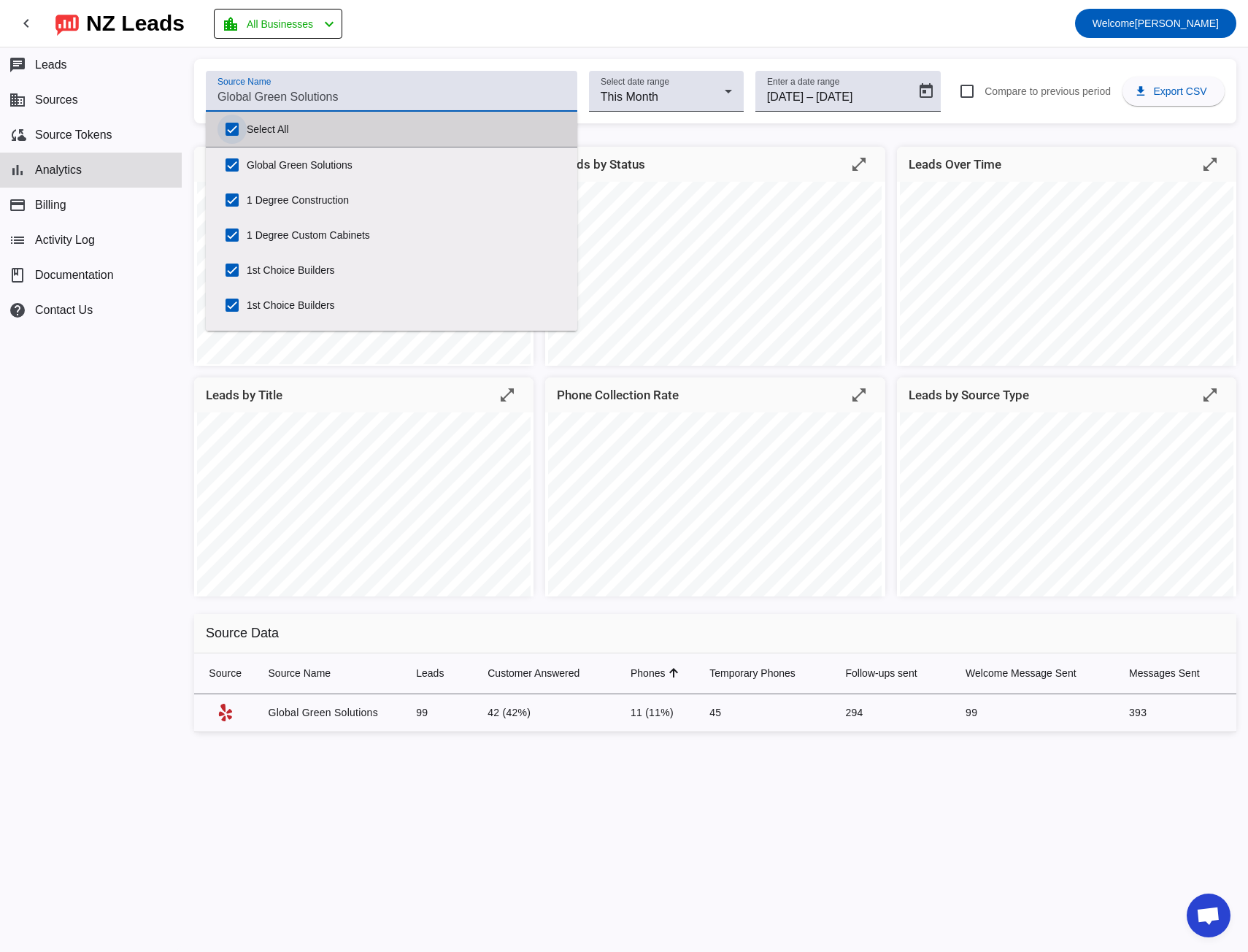
checkbox input "true"
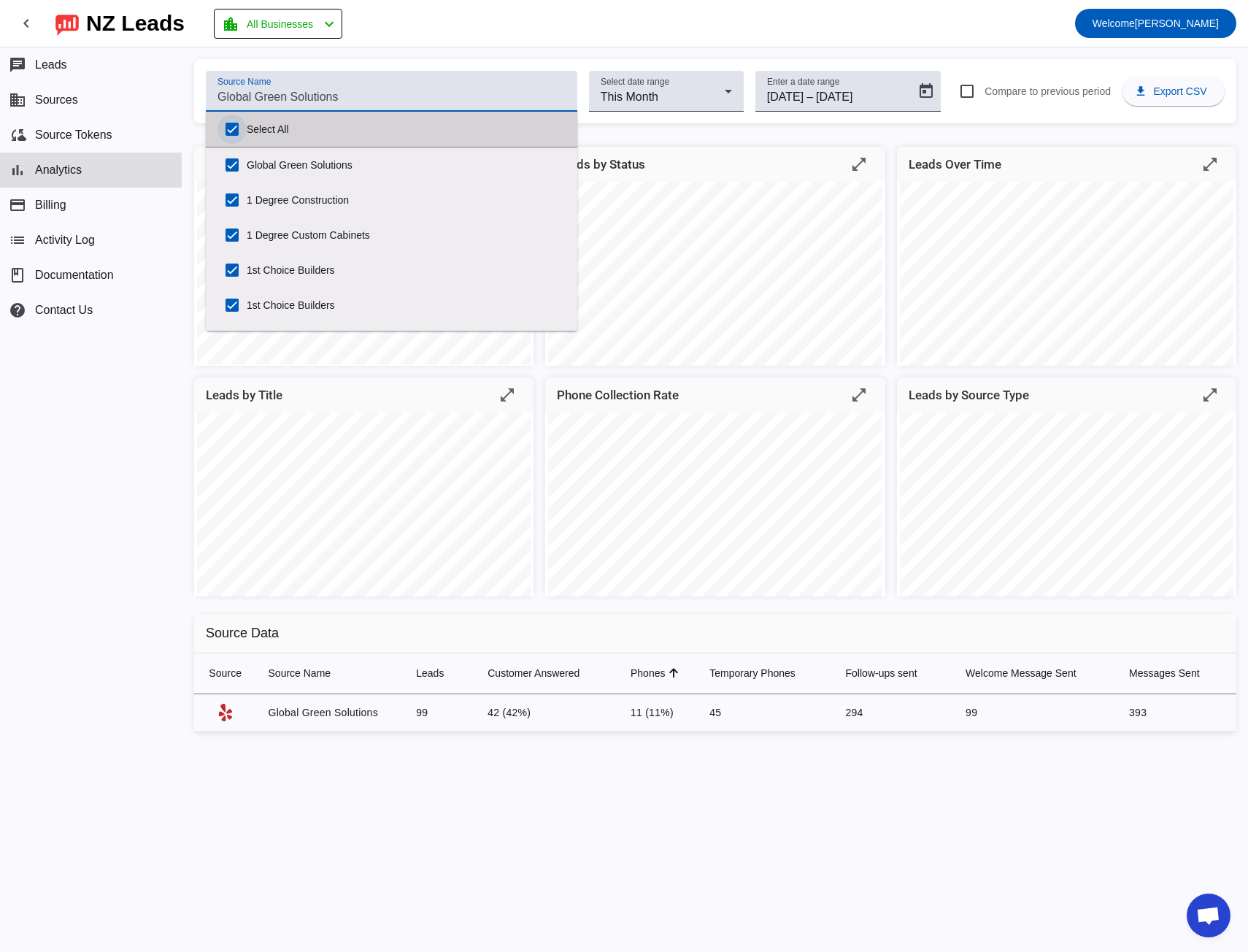
checkbox input "true"
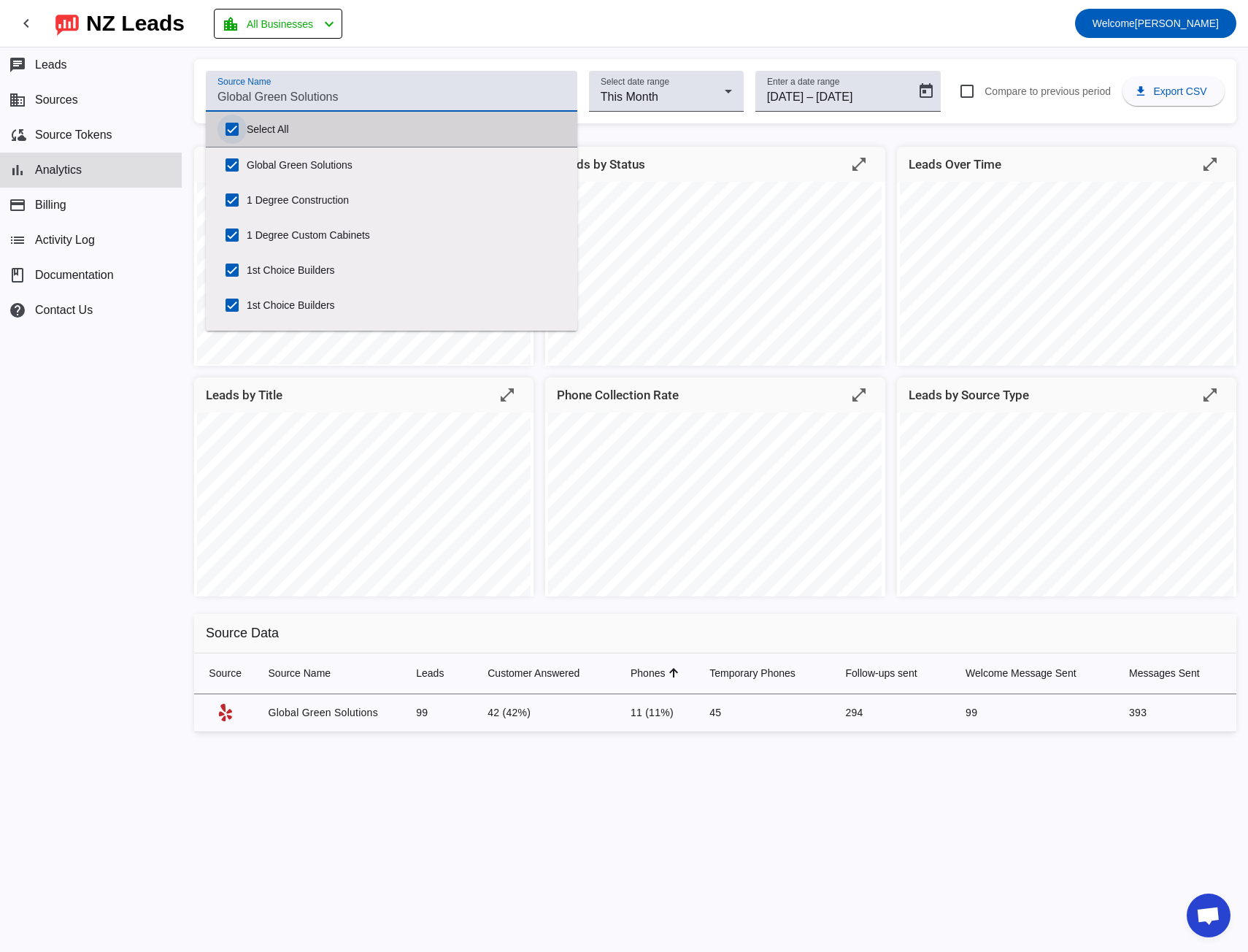
checkbox input "true"
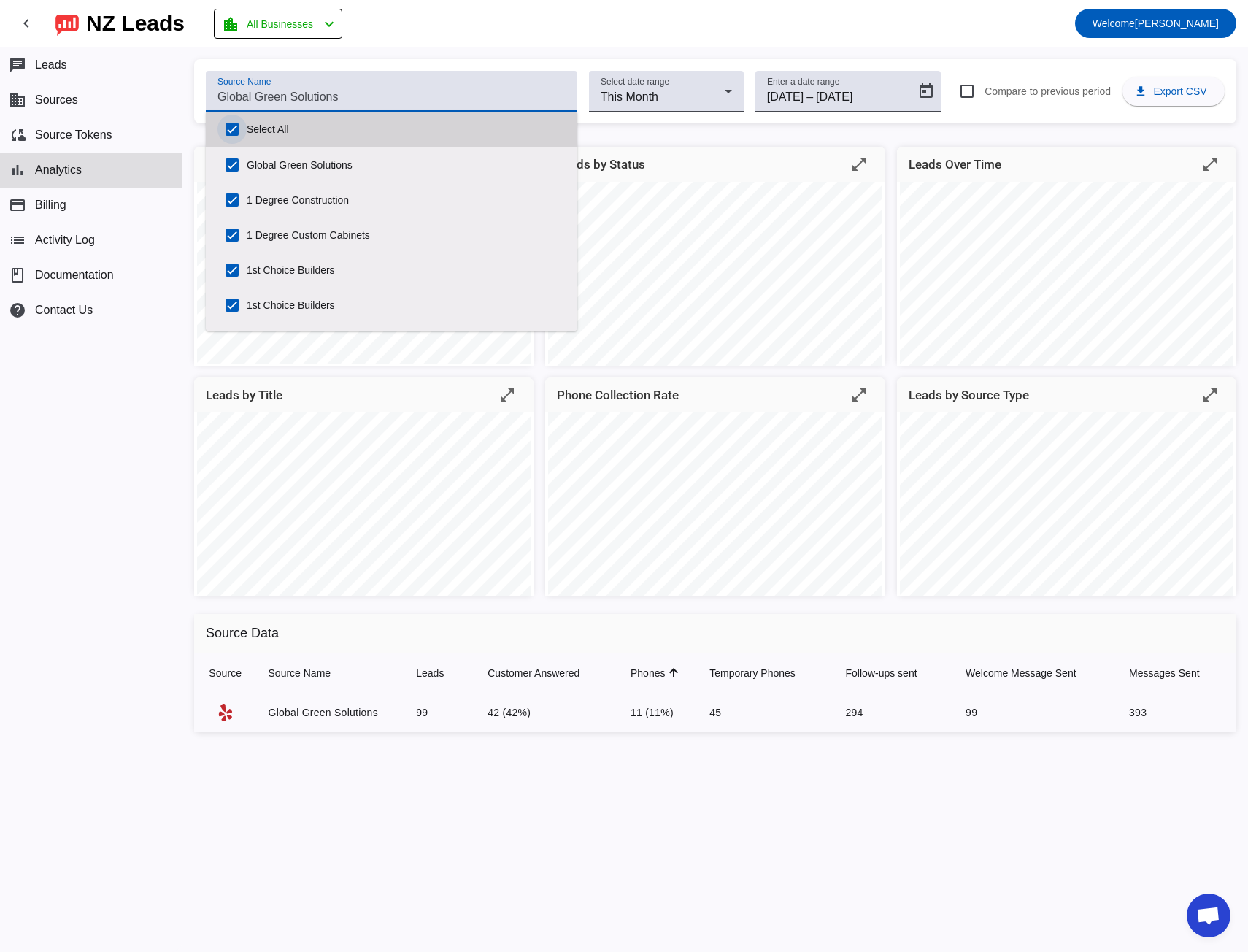
checkbox input "true"
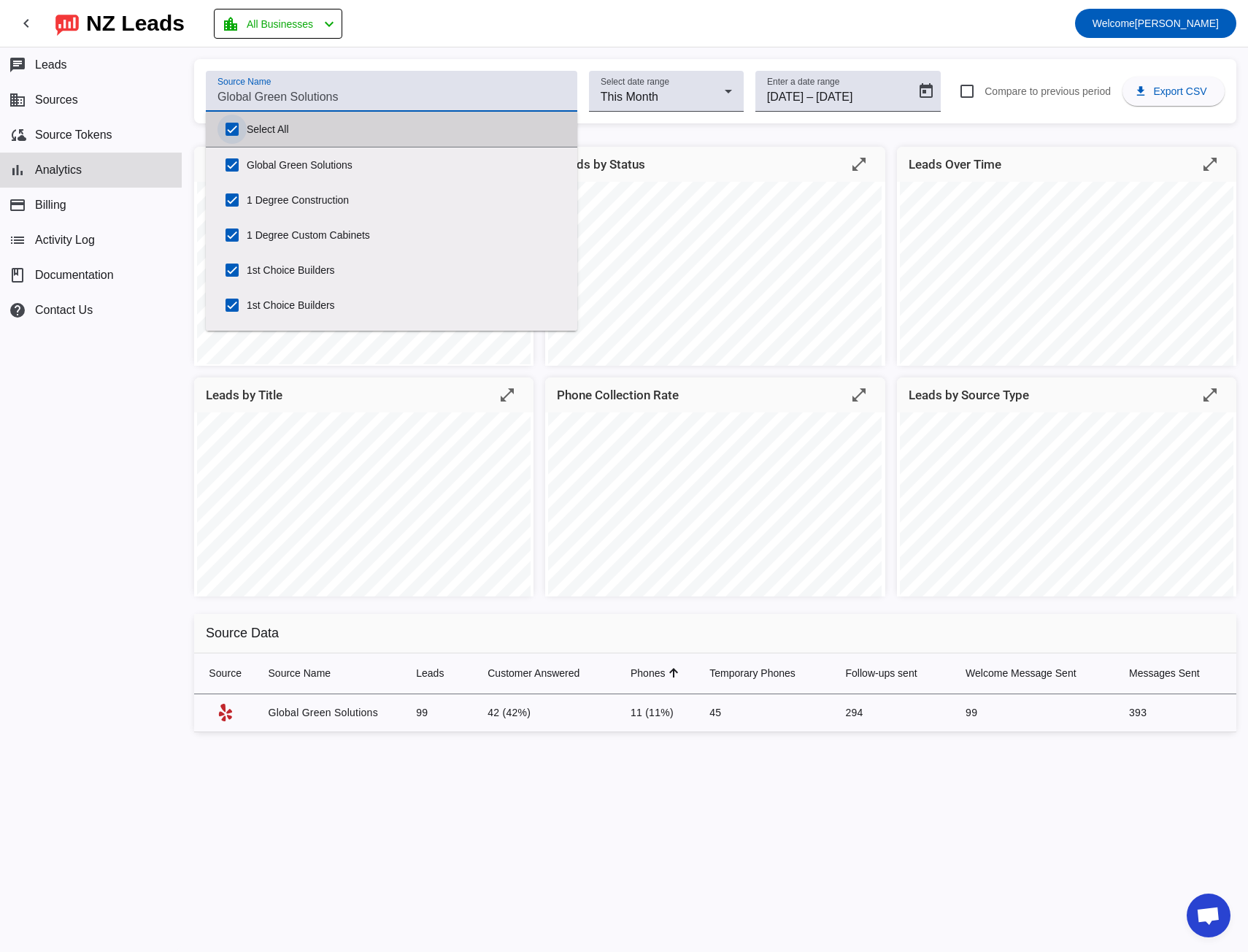
checkbox input "true"
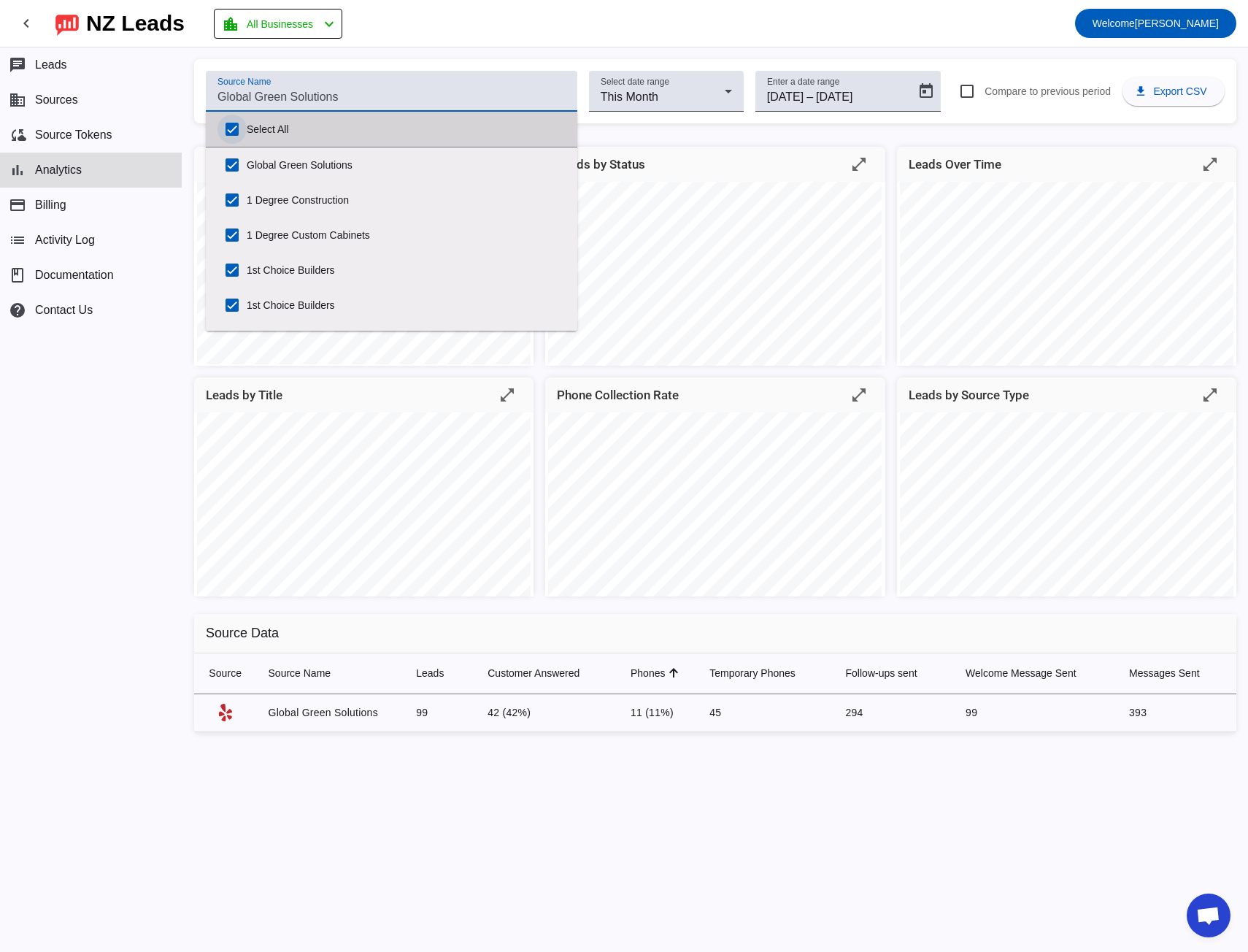
checkbox input "true"
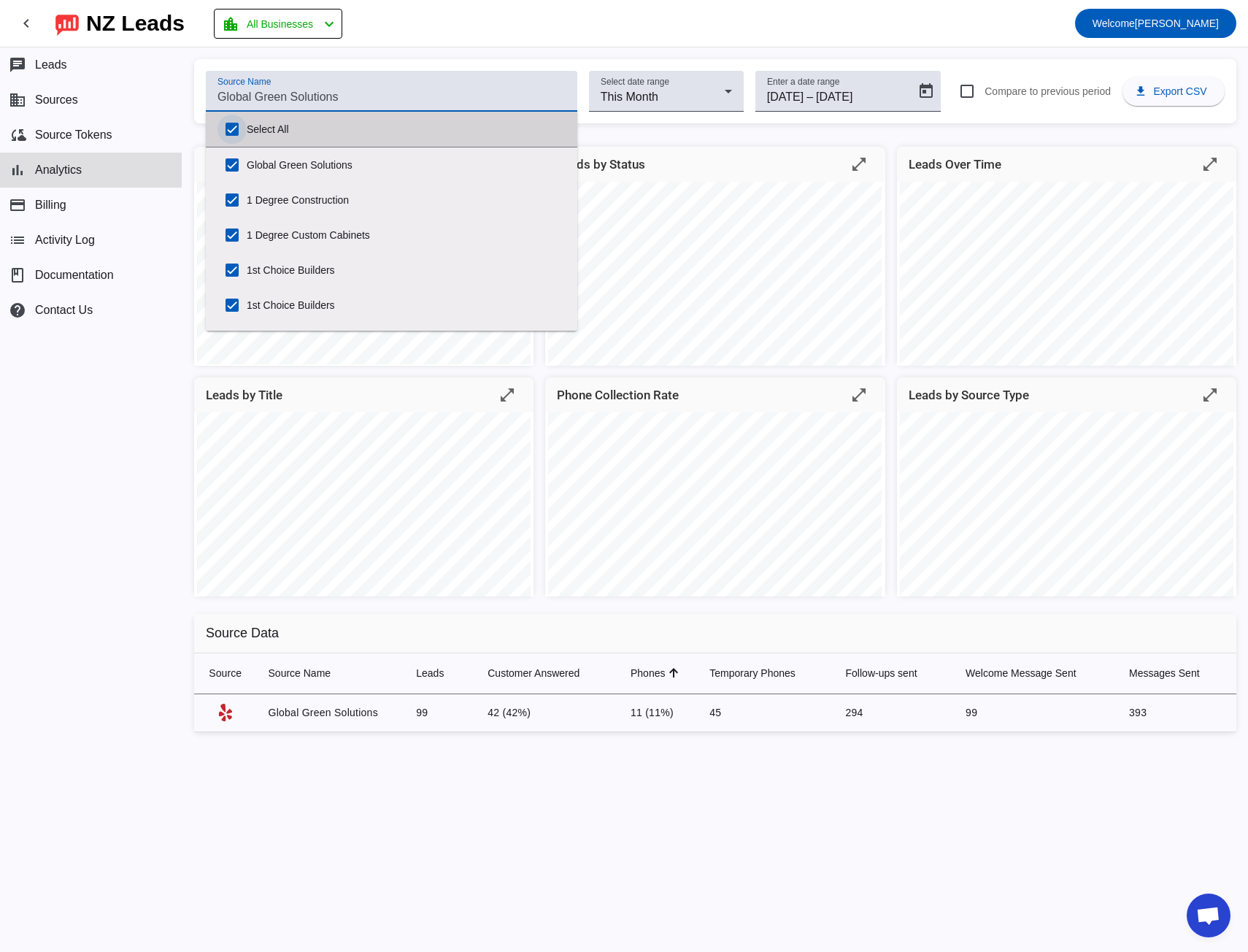
checkbox input "true"
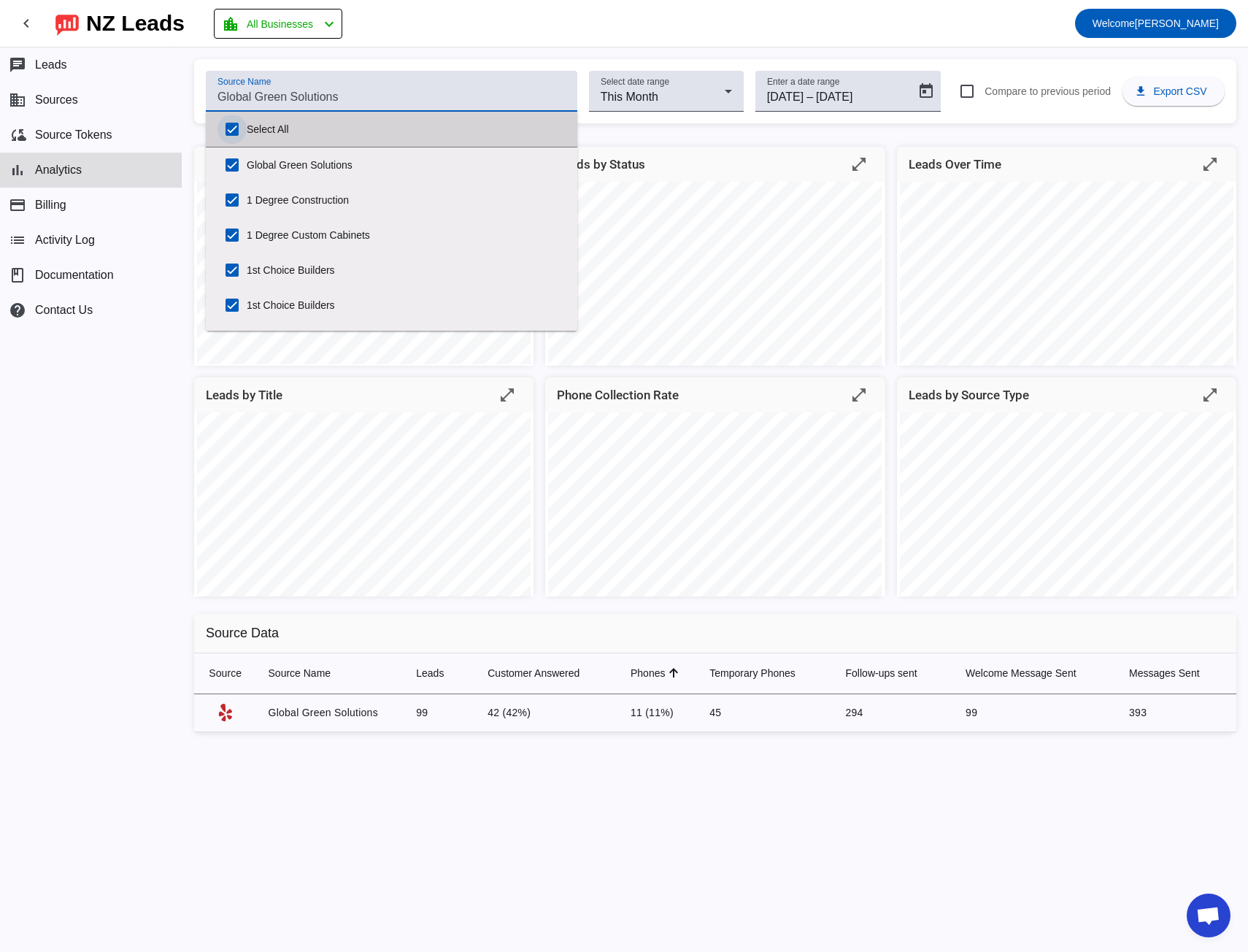
checkbox input "true"
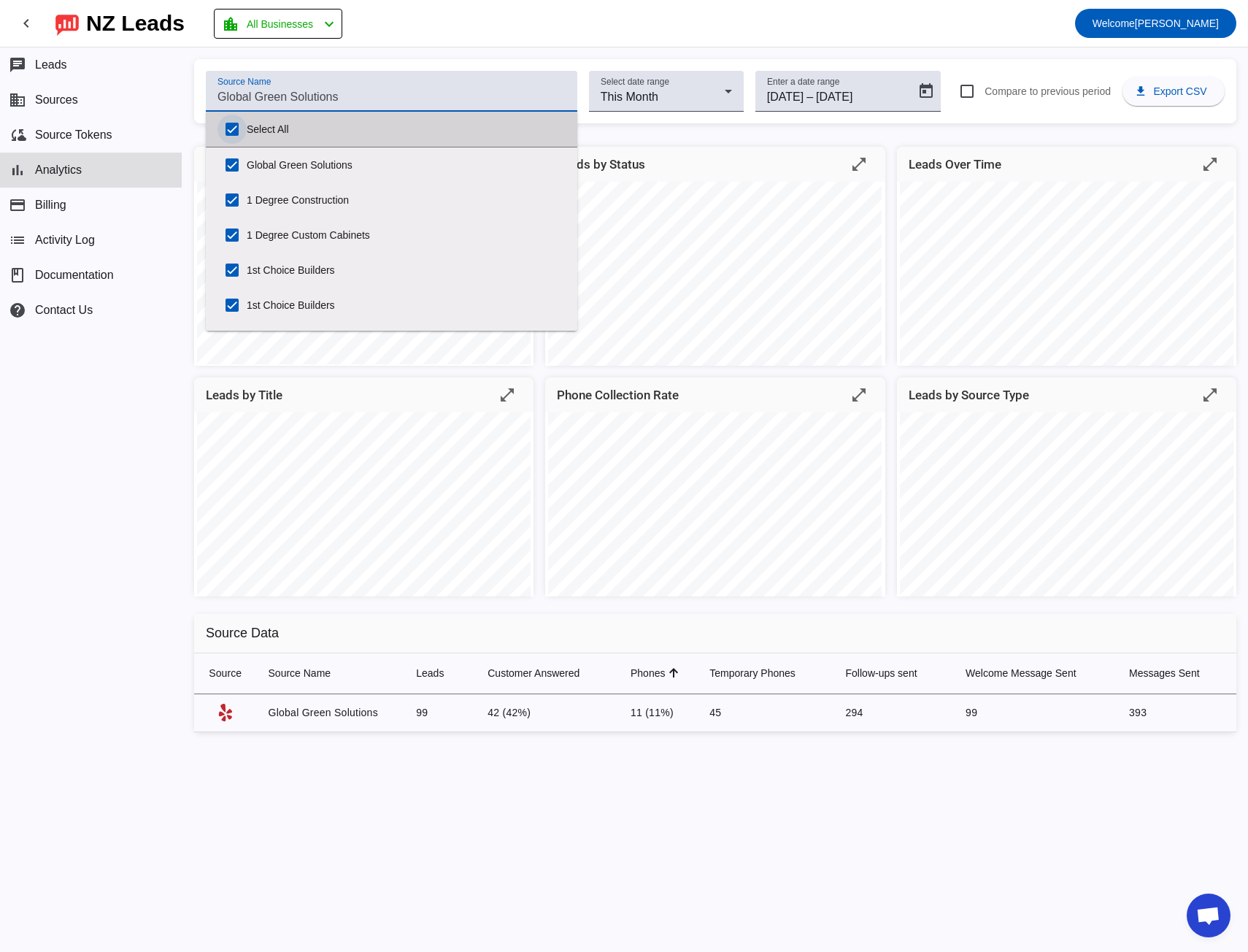
checkbox input "true"
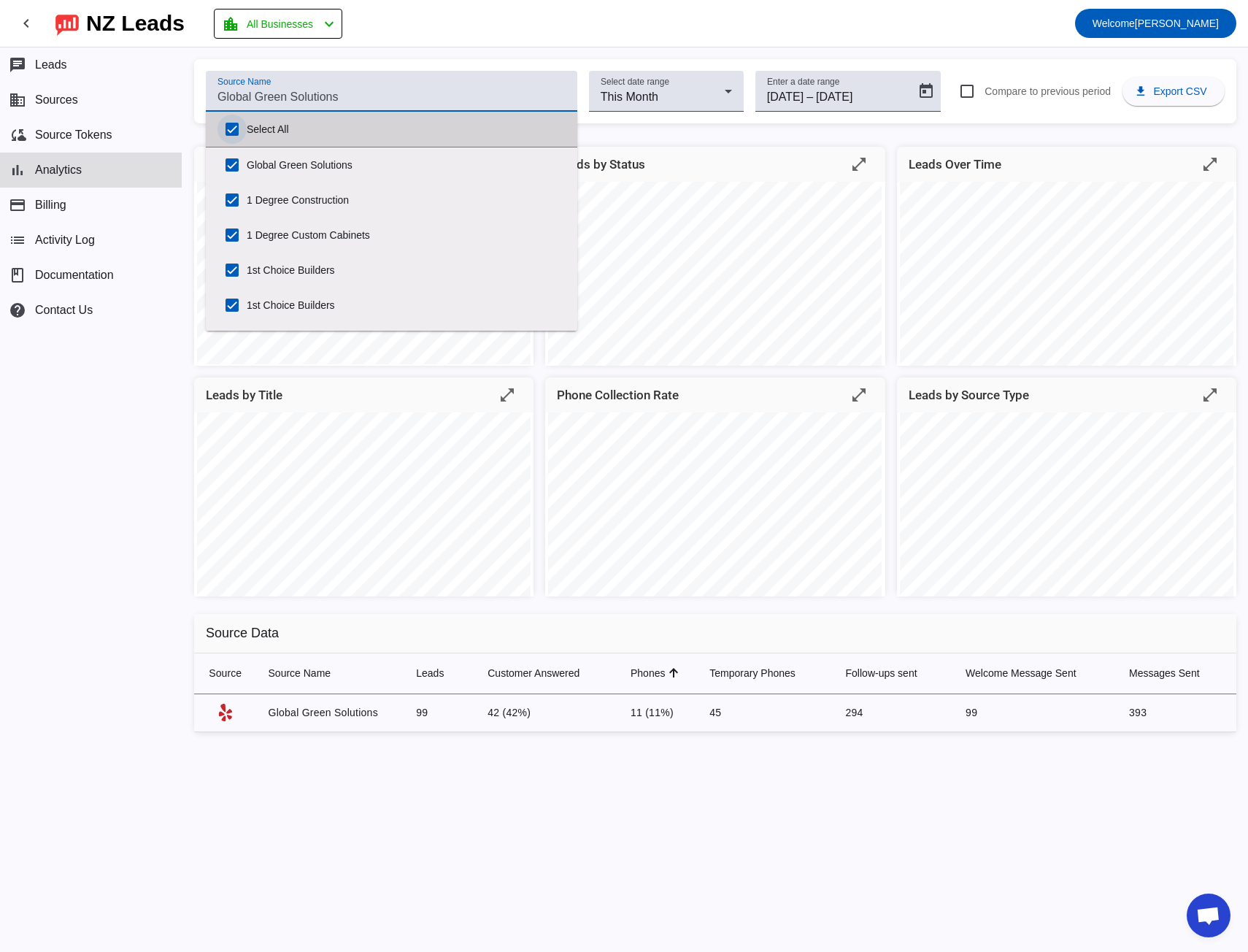
checkbox input "true"
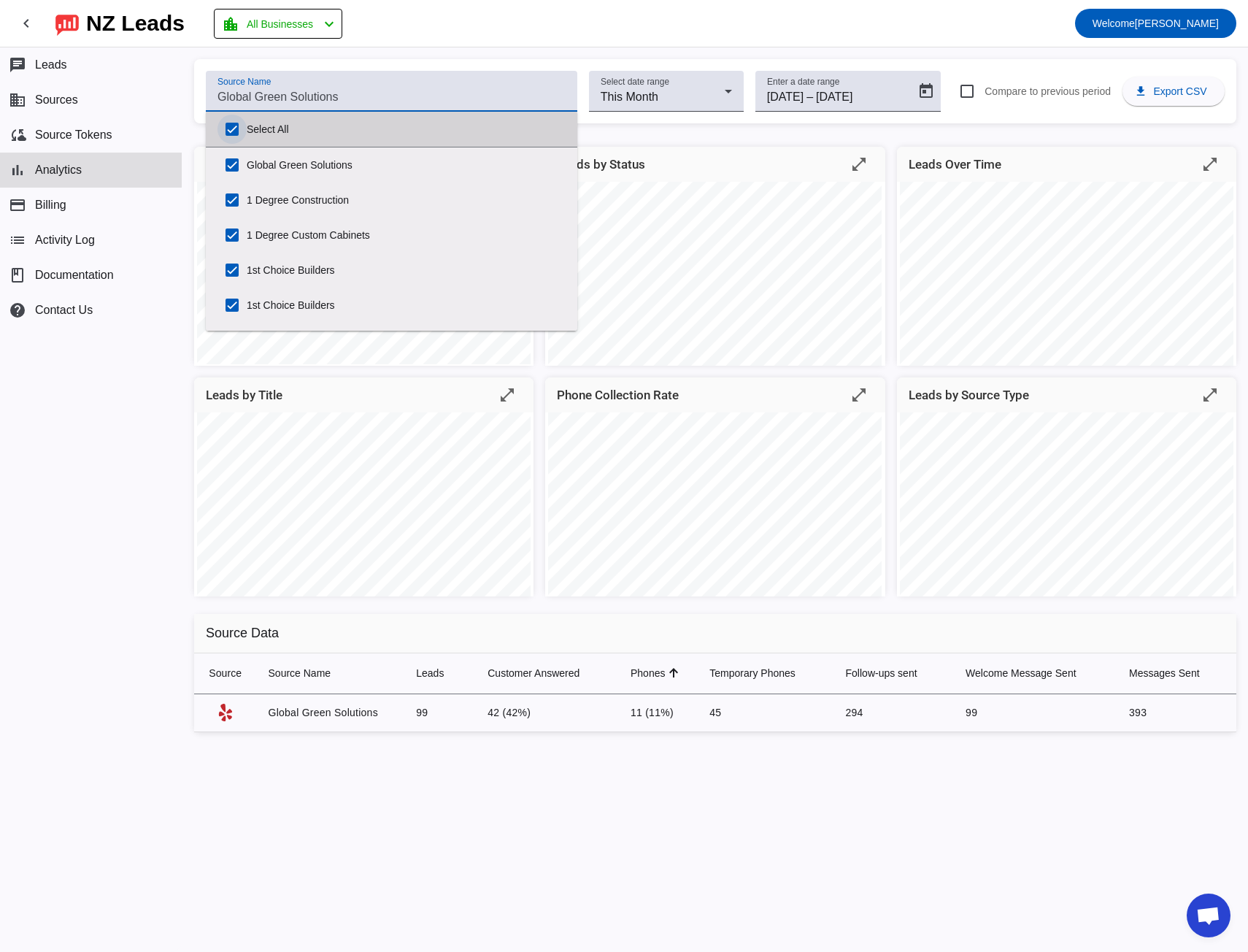
checkbox input "true"
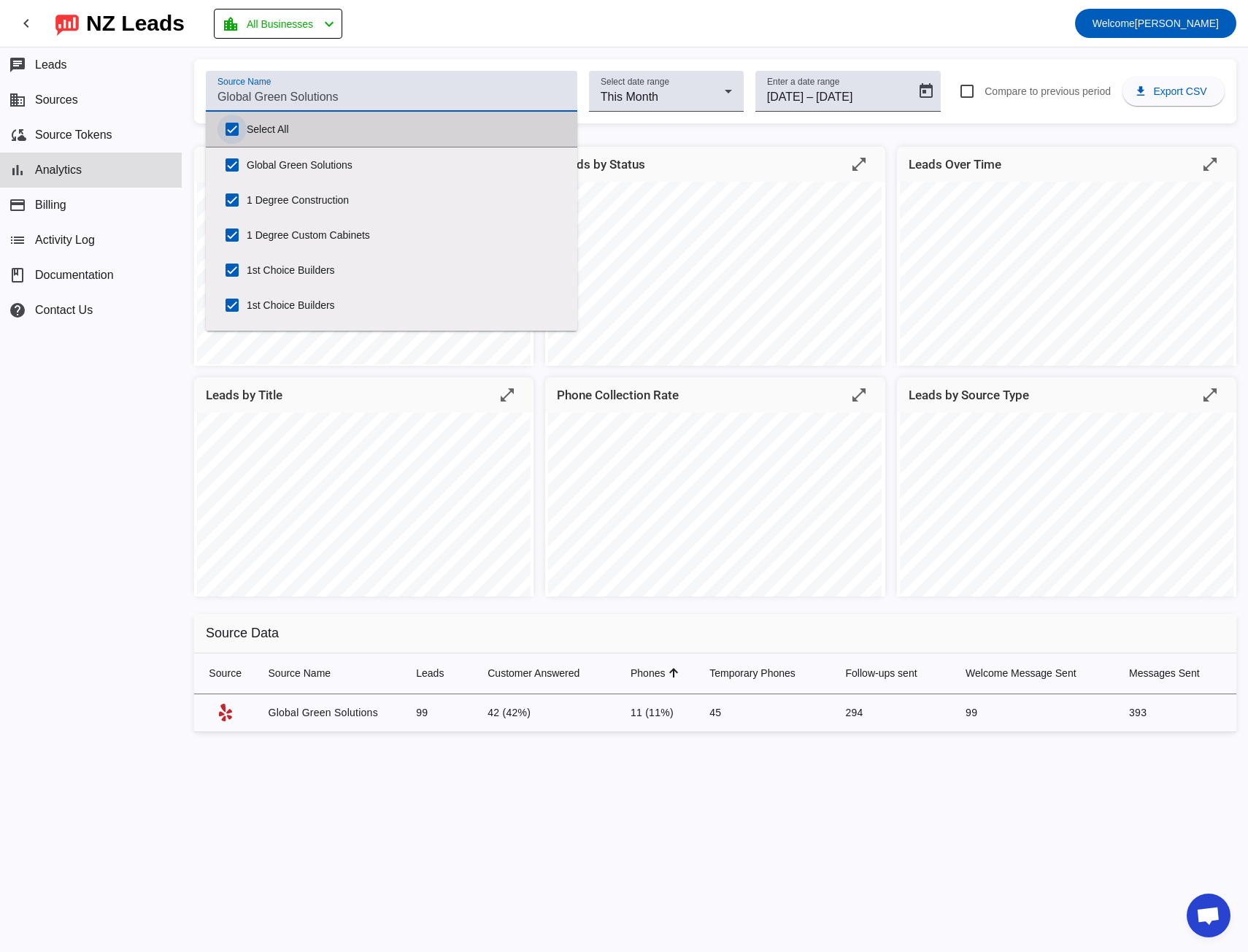
checkbox input "true"
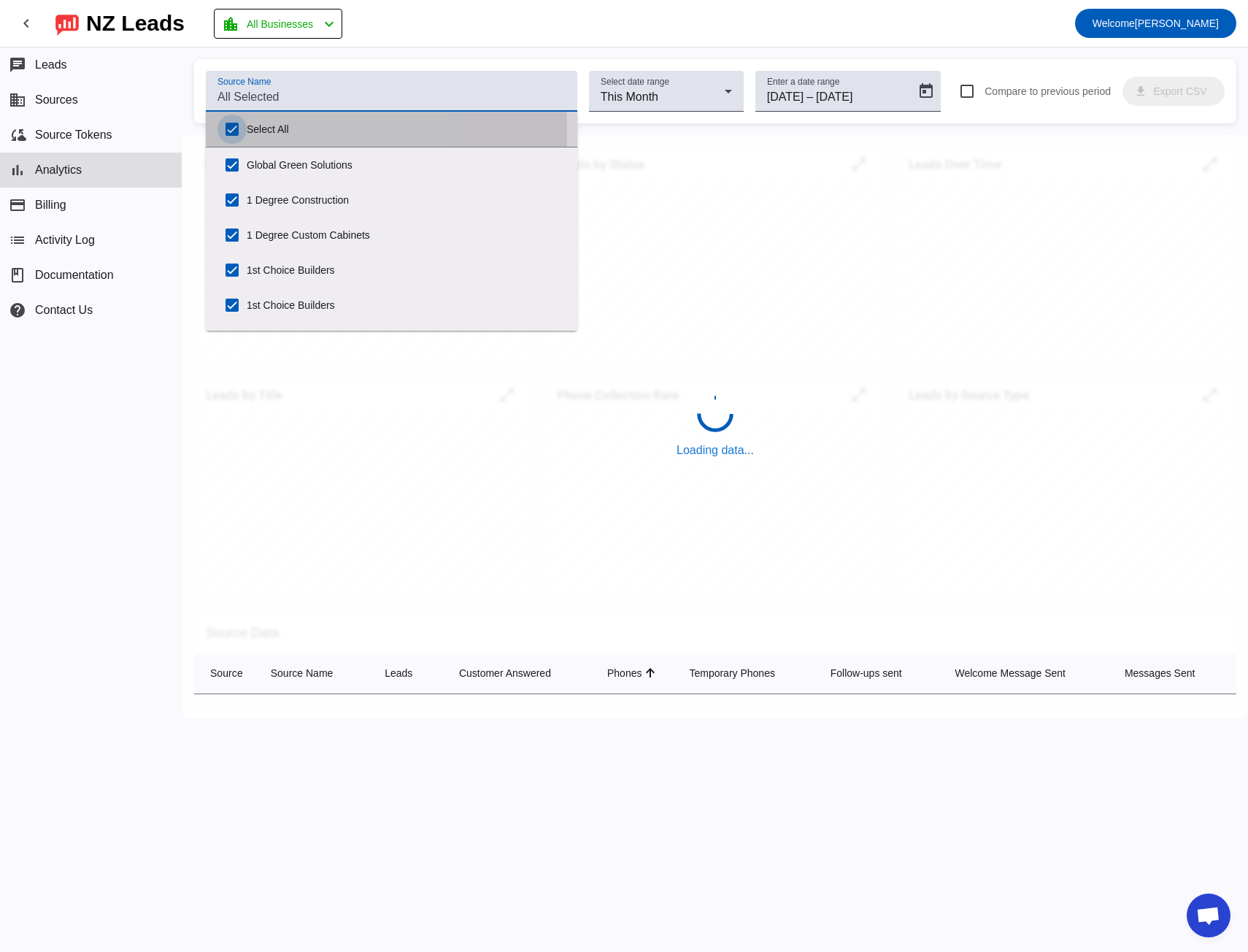
click at [232, 133] on input "Select All" at bounding box center [232, 129] width 29 height 29
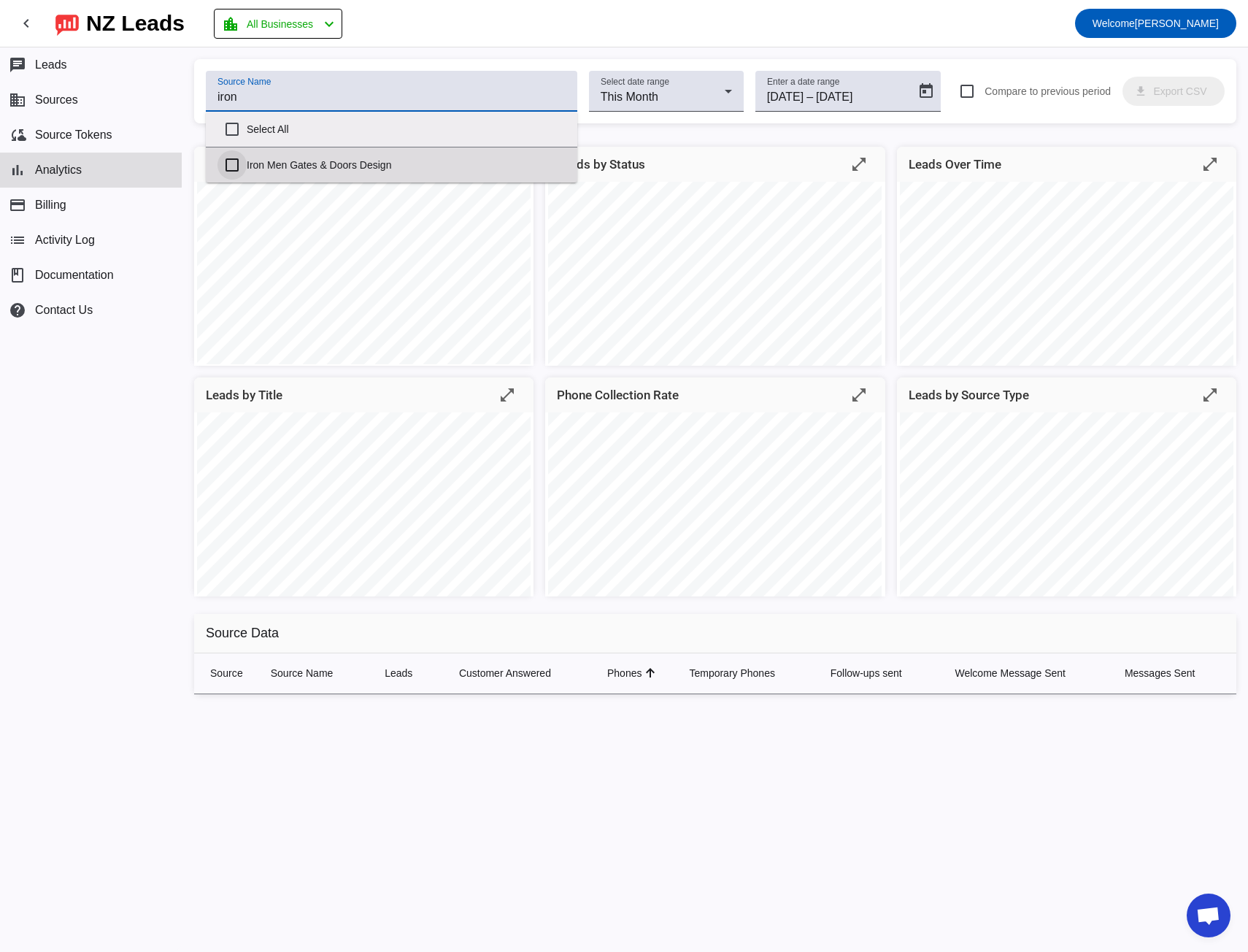
click at [232, 168] on input "Iron Men Gates & Doors Design" at bounding box center [232, 164] width 29 height 29
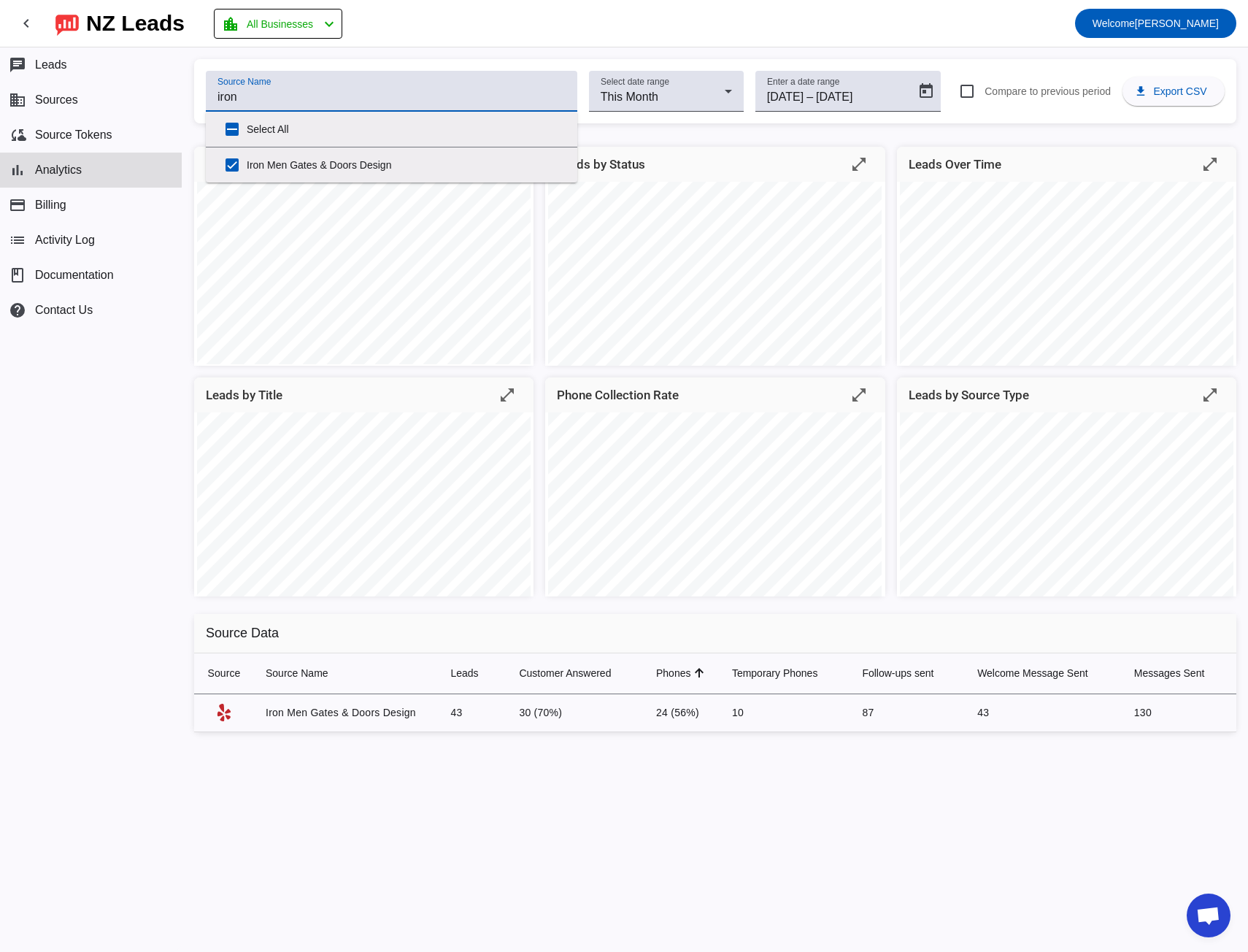
click at [195, 81] on div "Source Name iron Select date range This Month Enter a date range [DATE] [DATE] …" at bounding box center [715, 91] width 1042 height 64
